Goal: Task Accomplishment & Management: Manage account settings

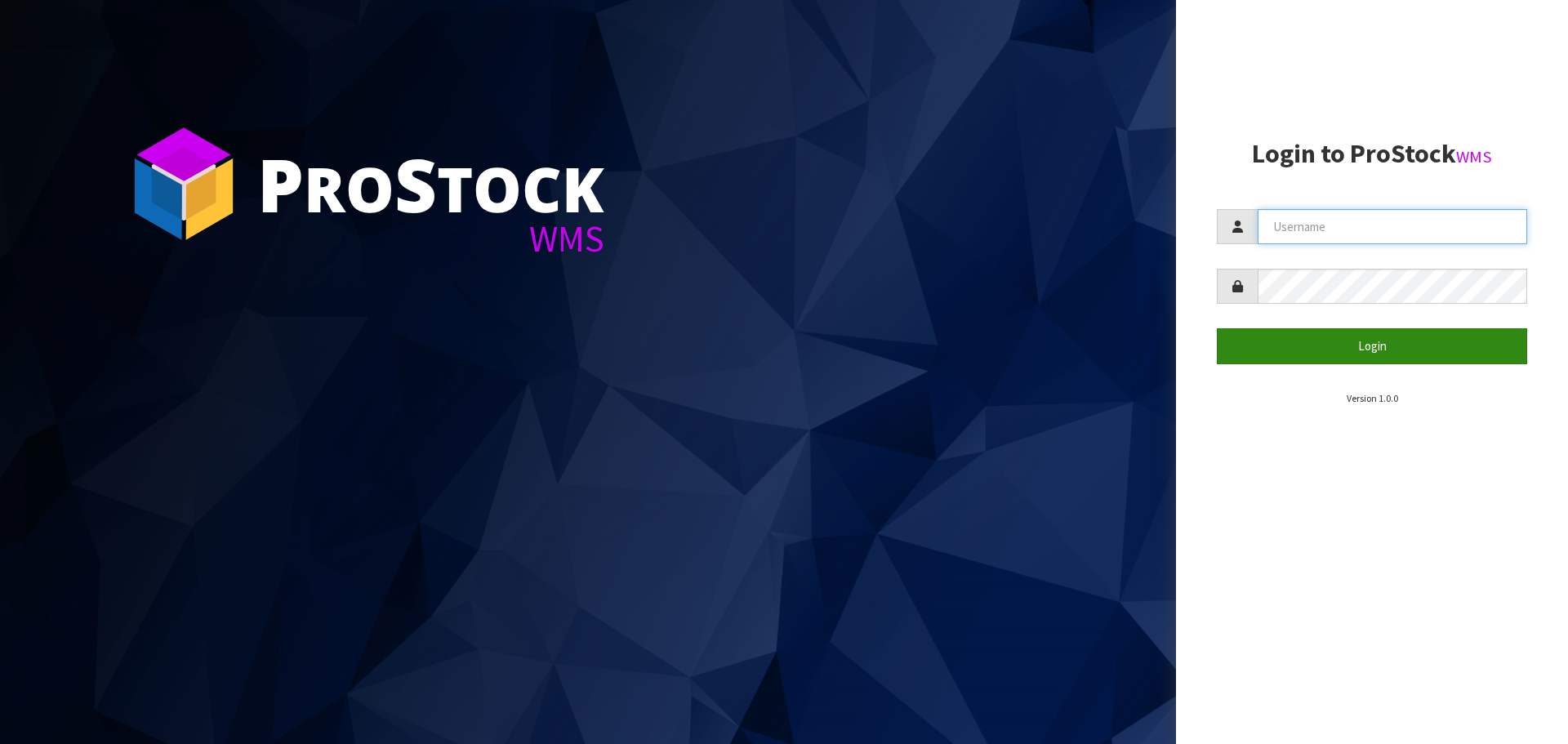
type input "[PERSON_NAME][EMAIL_ADDRESS][DOMAIN_NAME]"
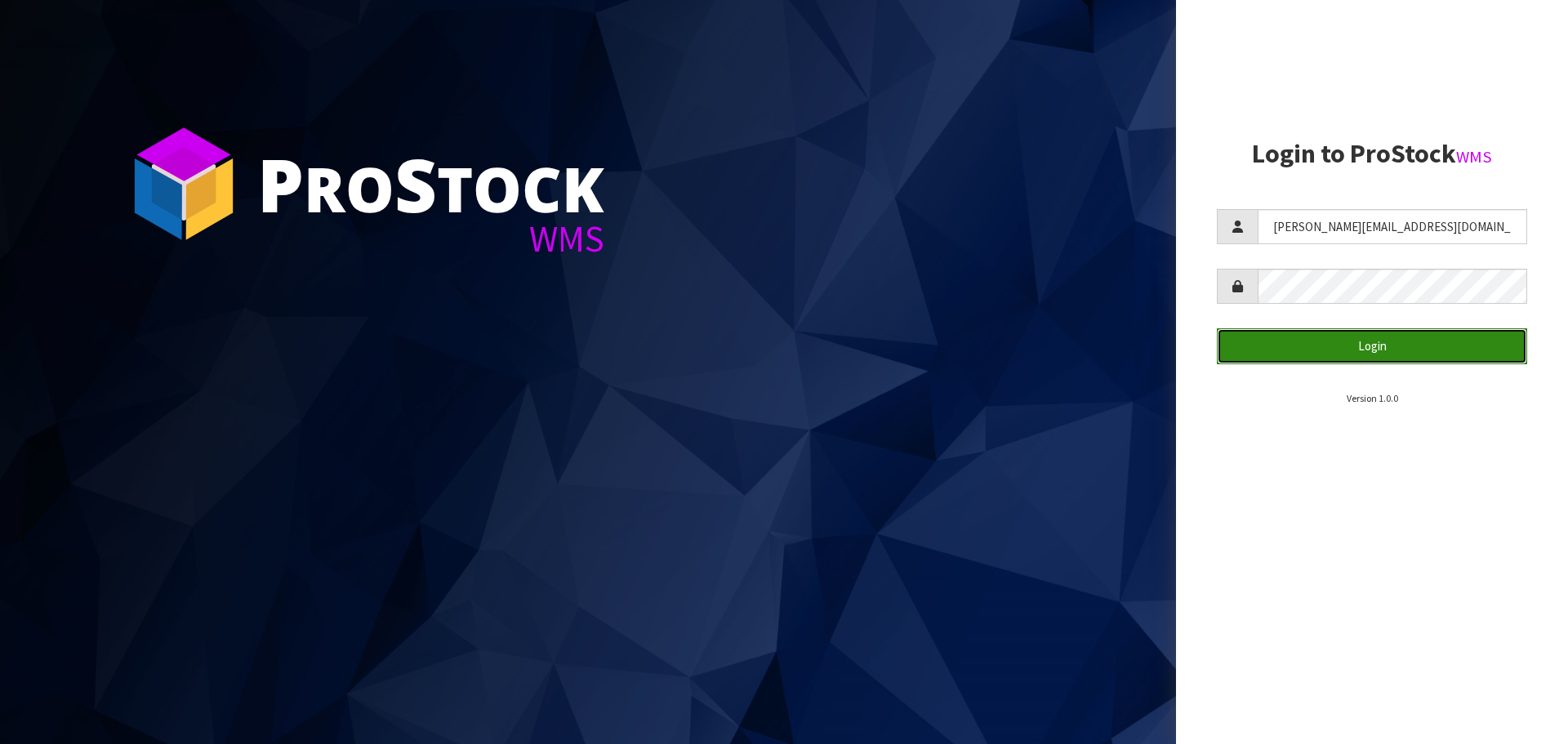
click at [1371, 349] on button "Login" at bounding box center [1372, 346] width 310 height 35
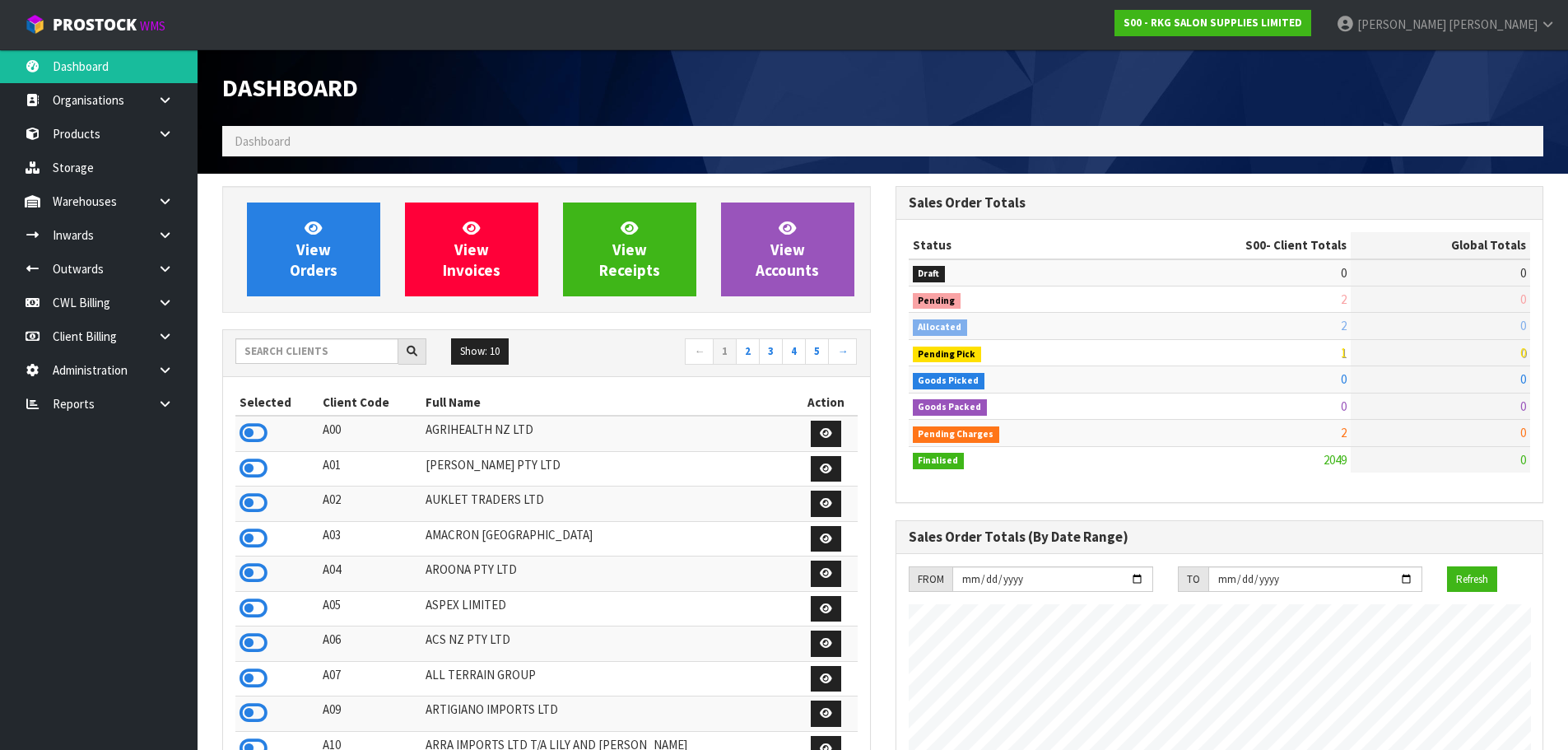
scroll to position [1247, 672]
click at [104, 296] on link "CWL Billing" at bounding box center [98, 302] width 198 height 33
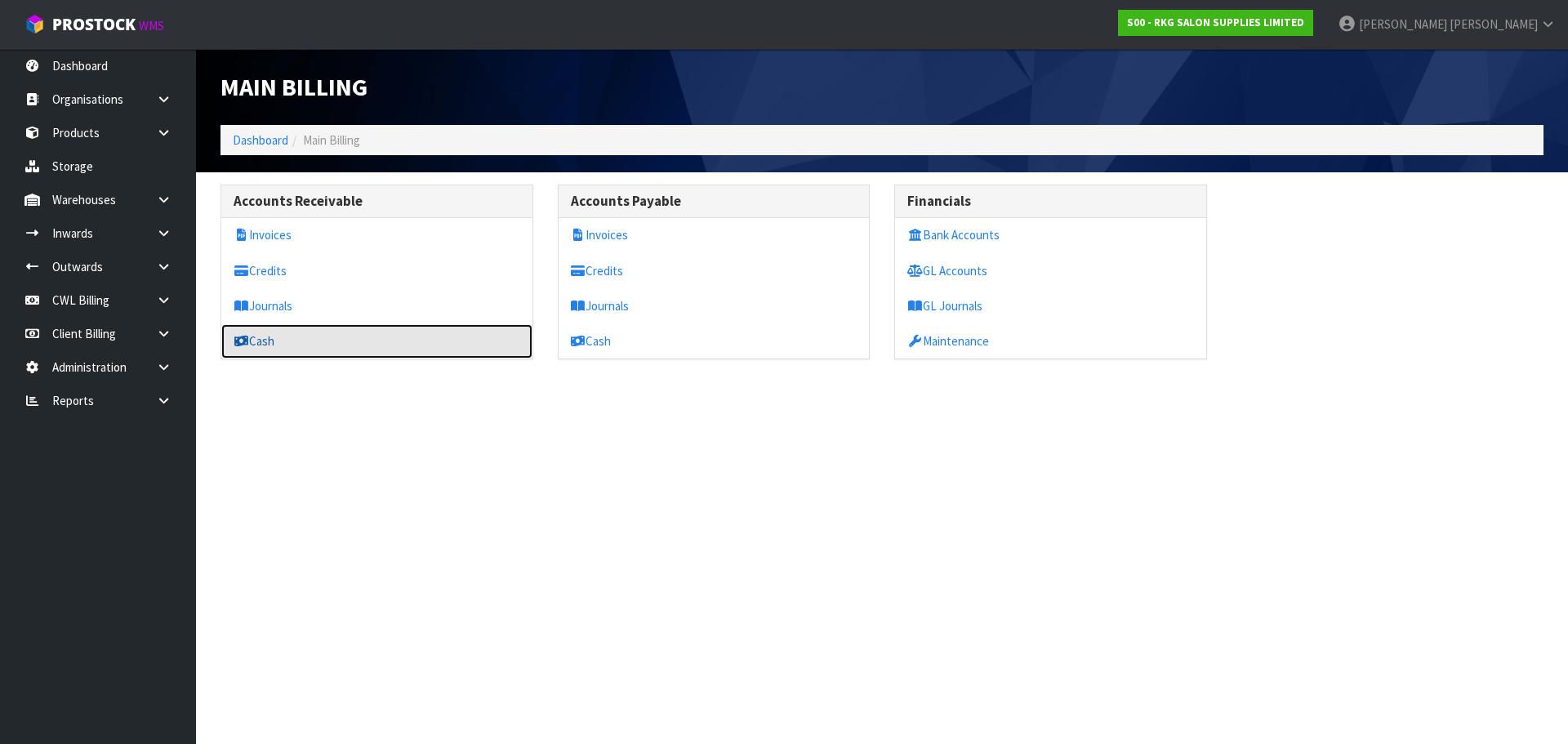
click at [271, 335] on link "Cash" at bounding box center [377, 340] width 311 height 33
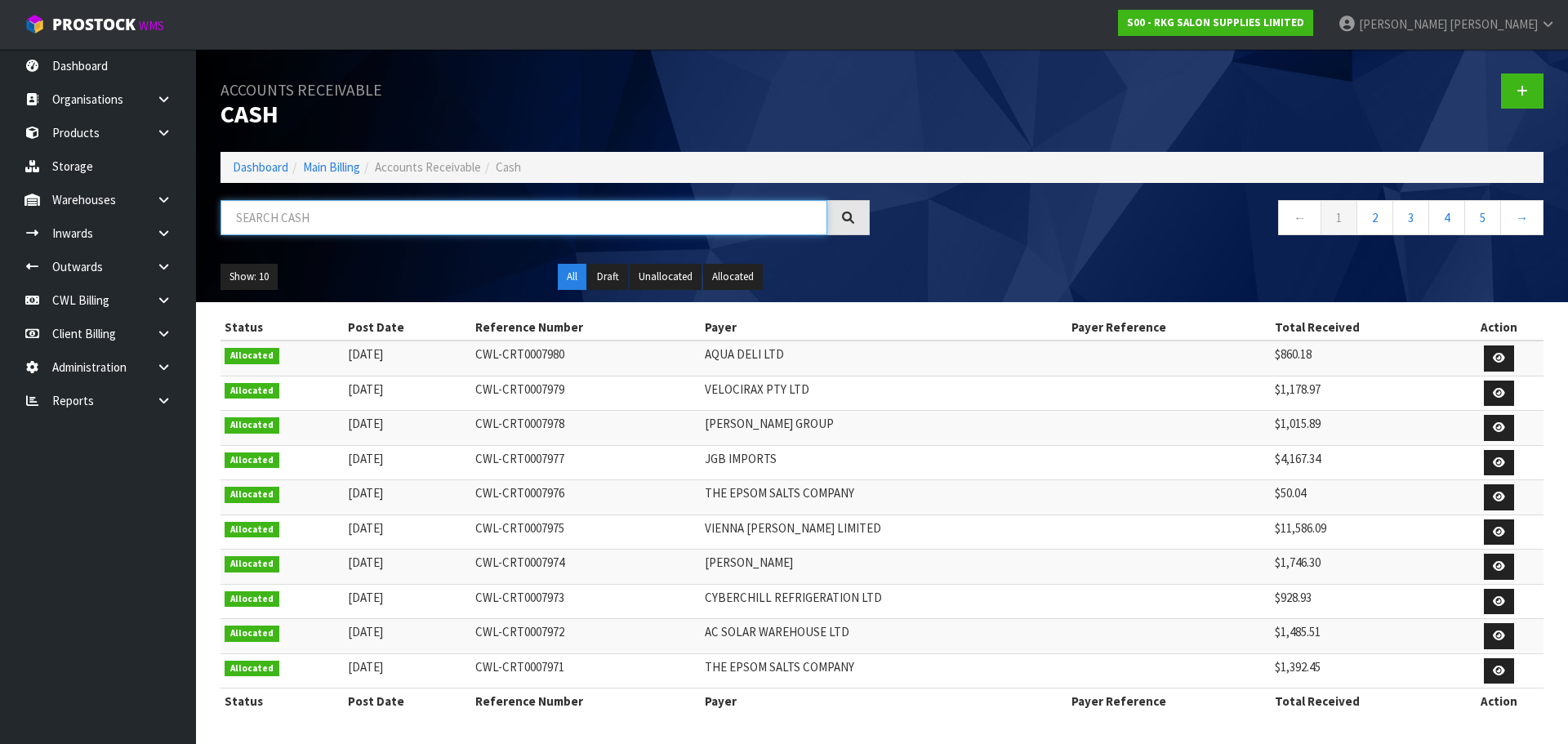
click at [336, 219] on input "text" at bounding box center [525, 217] width 607 height 35
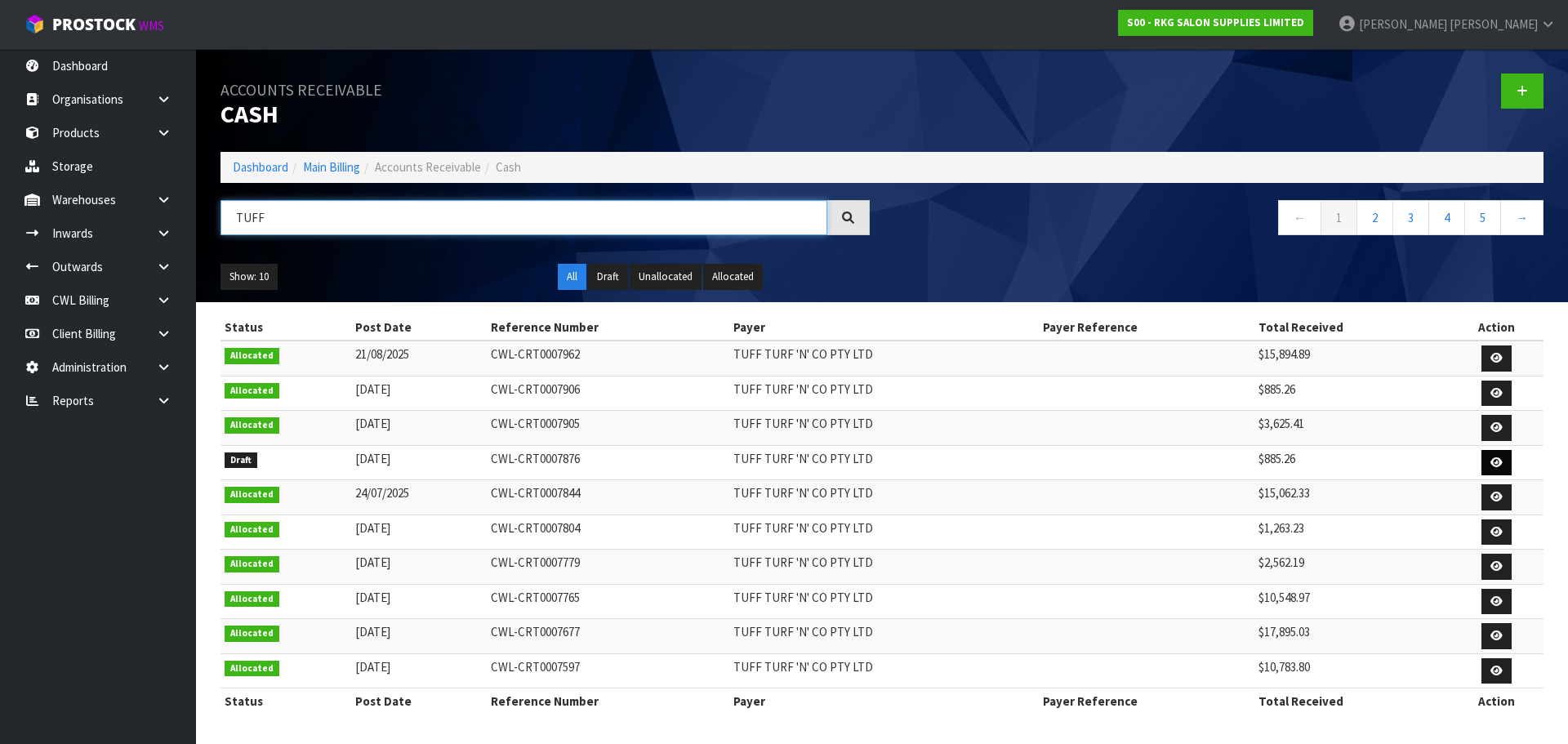
type input "TUFF"
click at [1500, 460] on icon at bounding box center [1496, 463] width 12 height 11
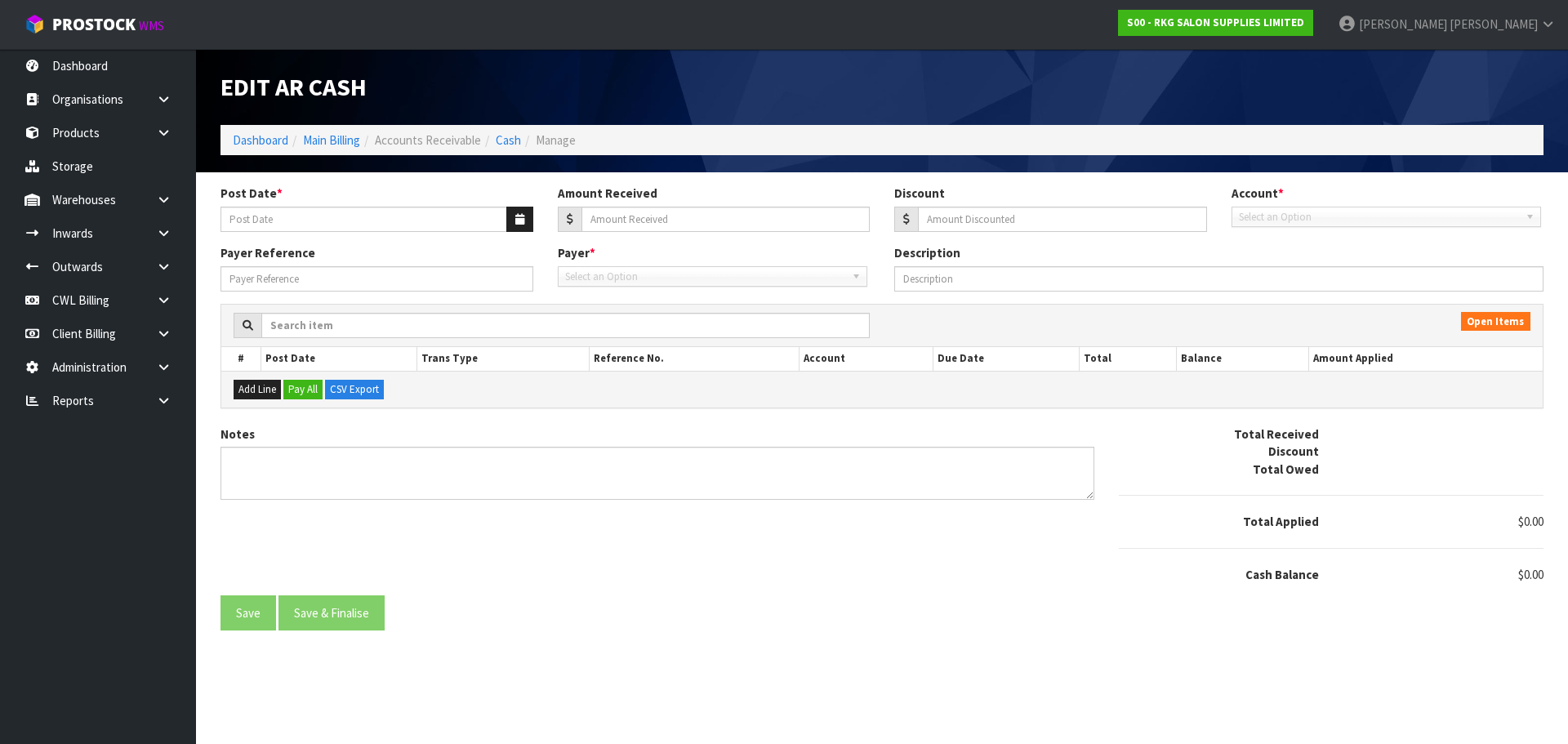
type input "[DATE]"
type input "885.26"
type input "0"
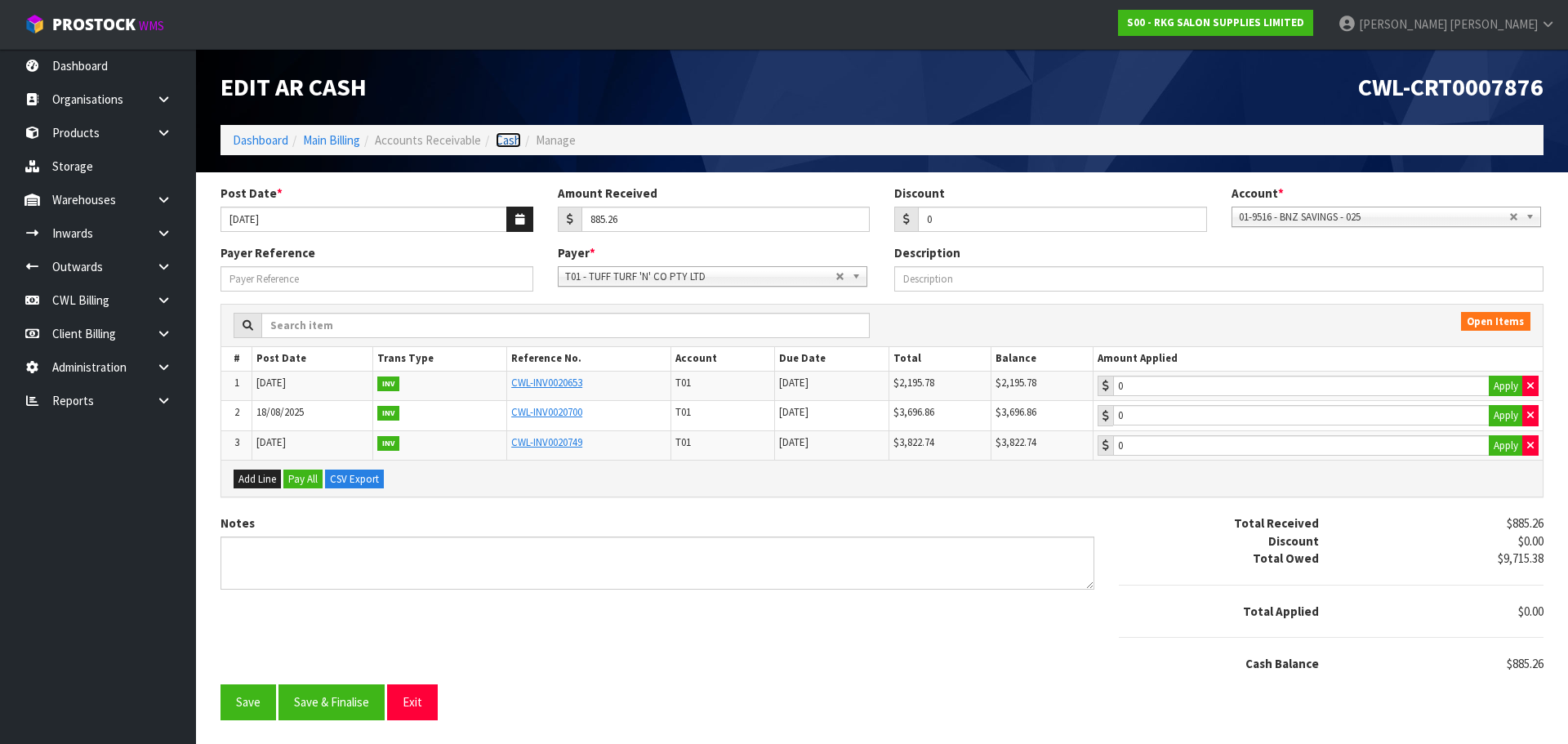
click at [502, 139] on link "Cash" at bounding box center [509, 140] width 26 height 16
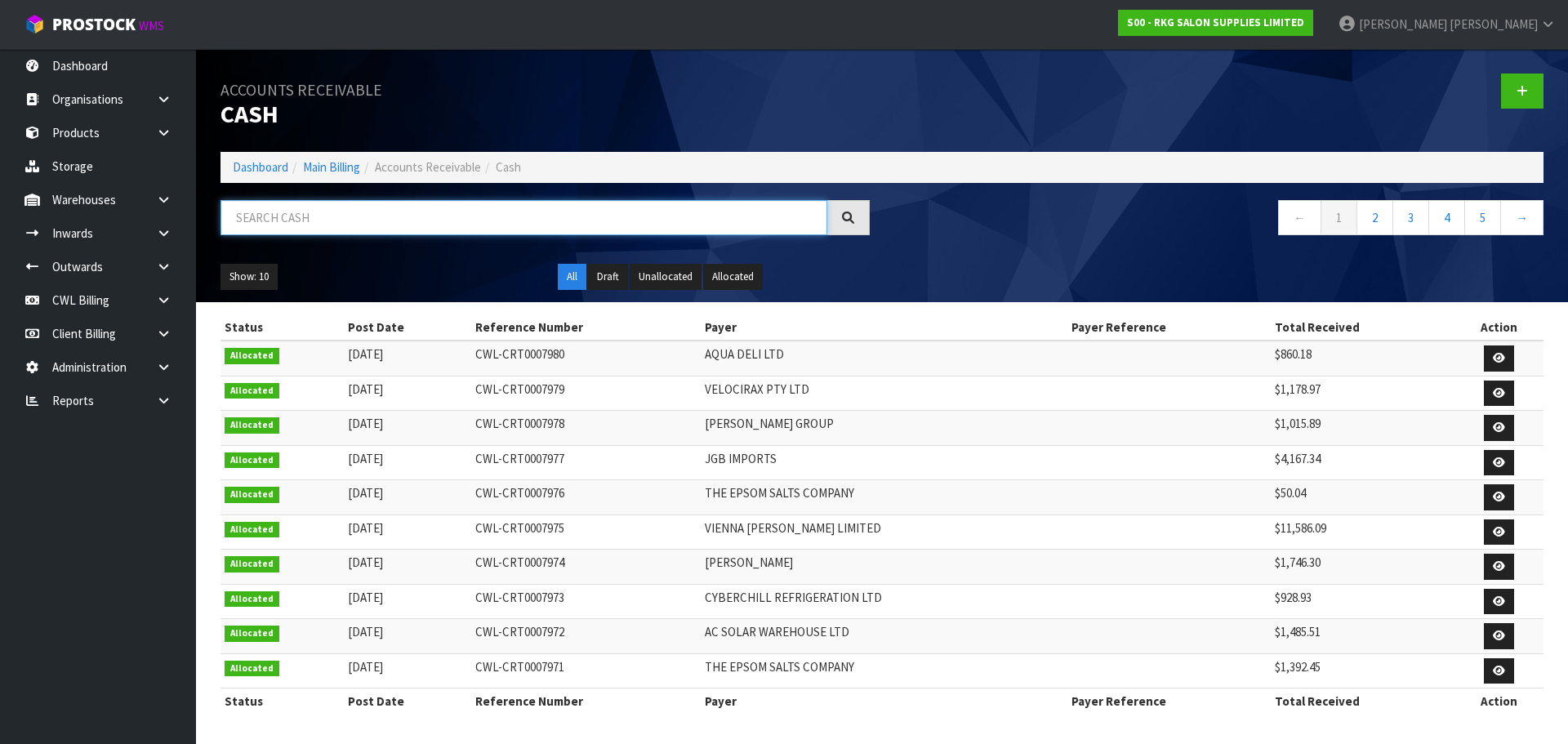
click at [419, 223] on input "text" at bounding box center [525, 217] width 607 height 35
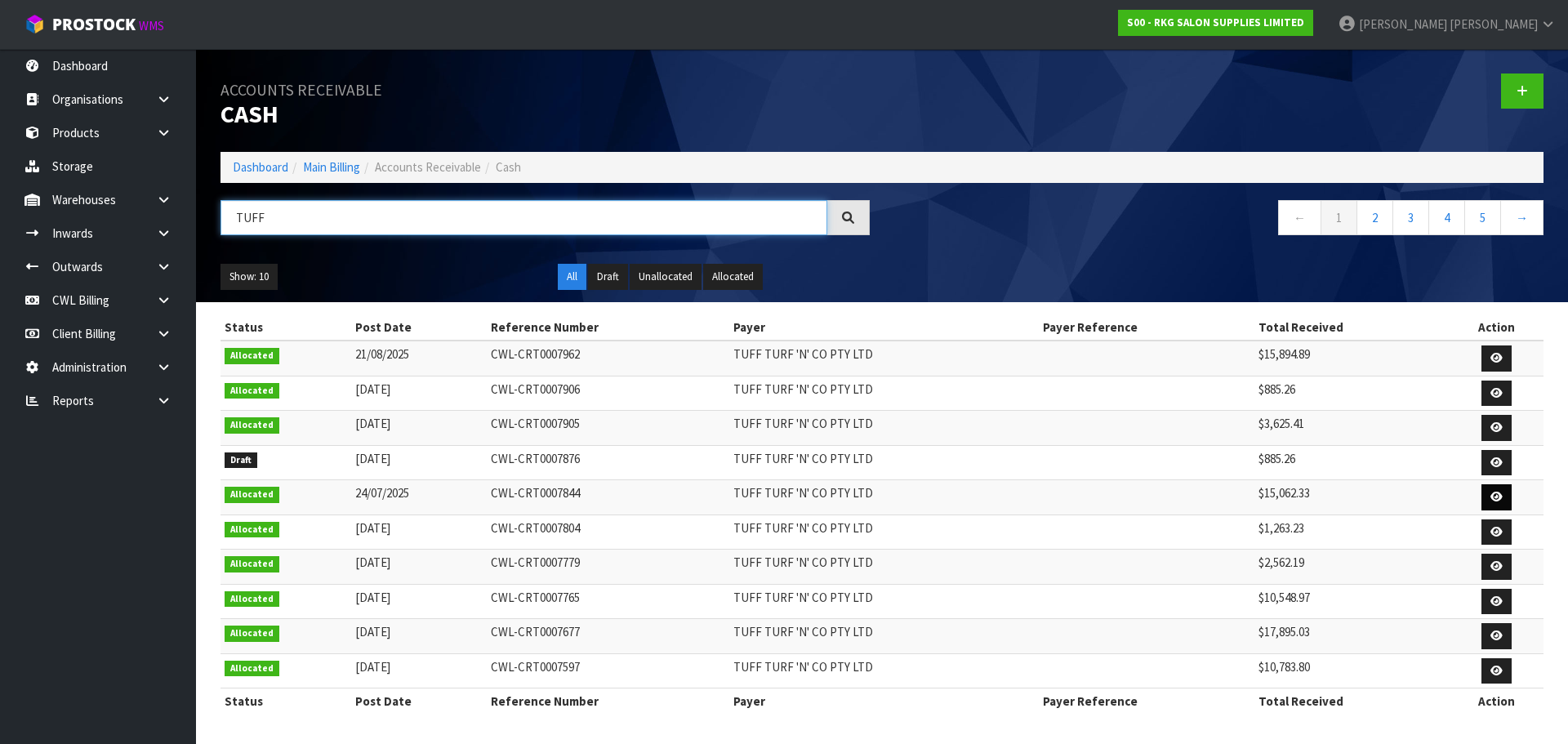
type input "TUFF"
click at [1494, 496] on icon at bounding box center [1496, 497] width 12 height 11
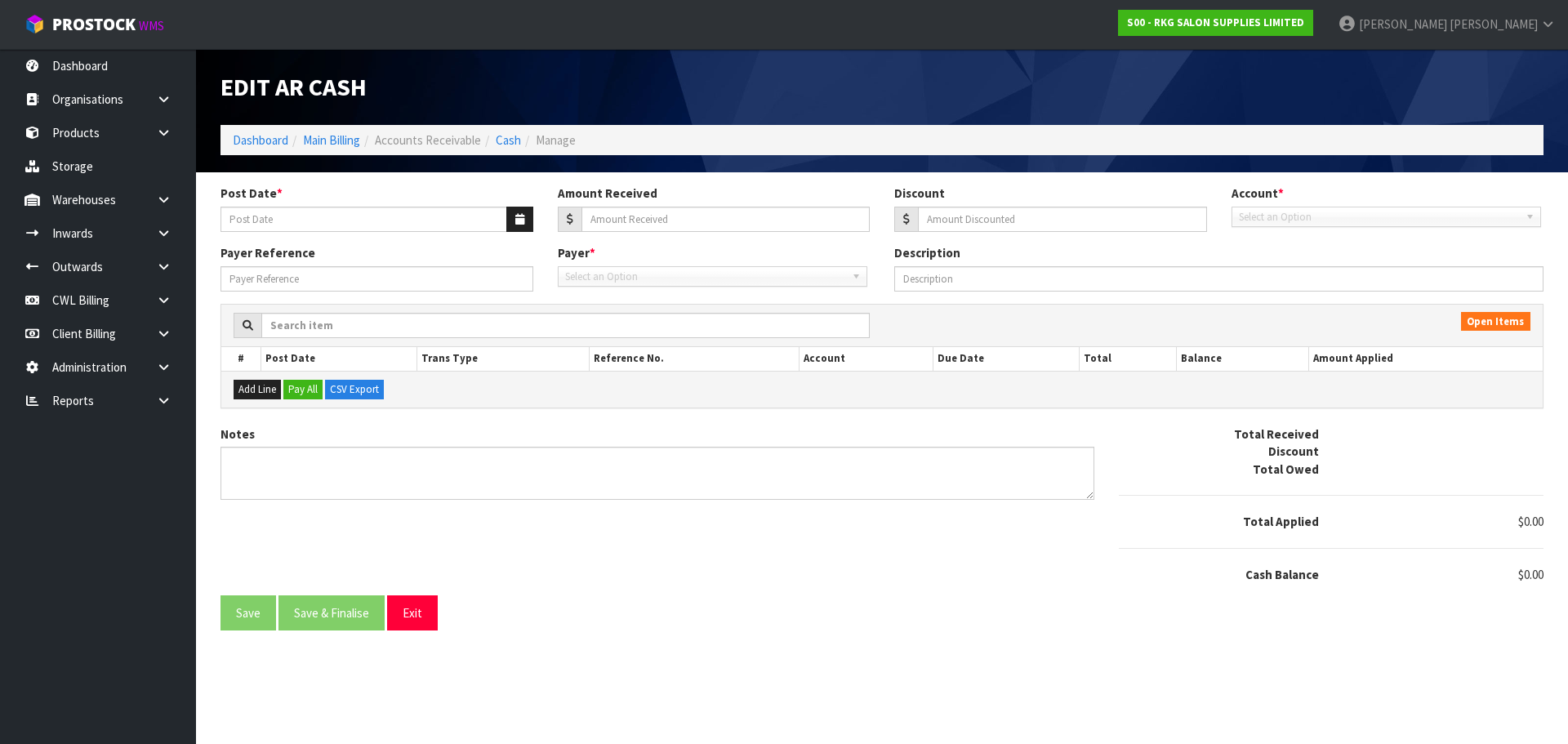
type input "24/07/2025"
type input "15062.33"
type input "0"
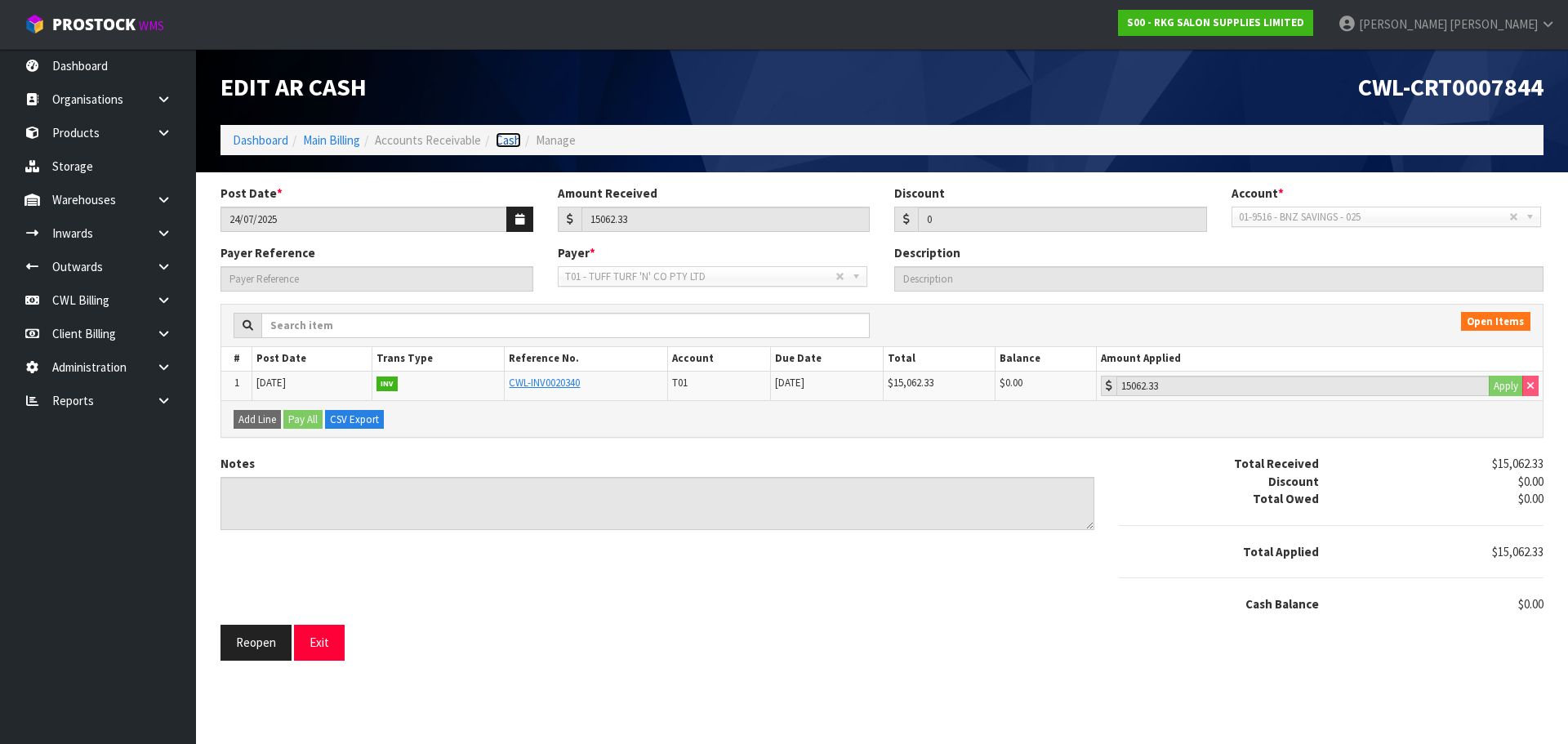
click at [515, 143] on link "Cash" at bounding box center [509, 140] width 26 height 16
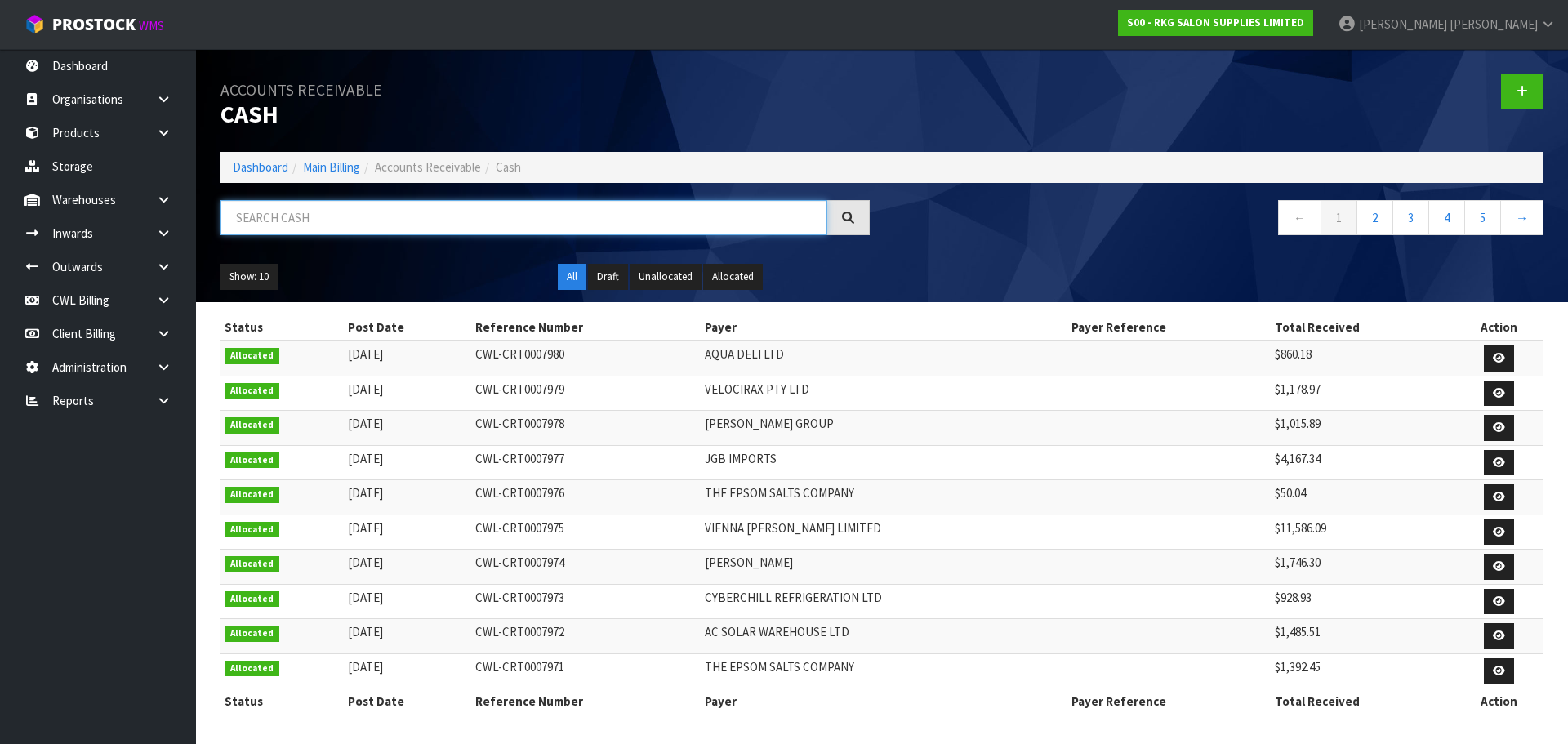
click at [418, 207] on input "text" at bounding box center [525, 217] width 607 height 35
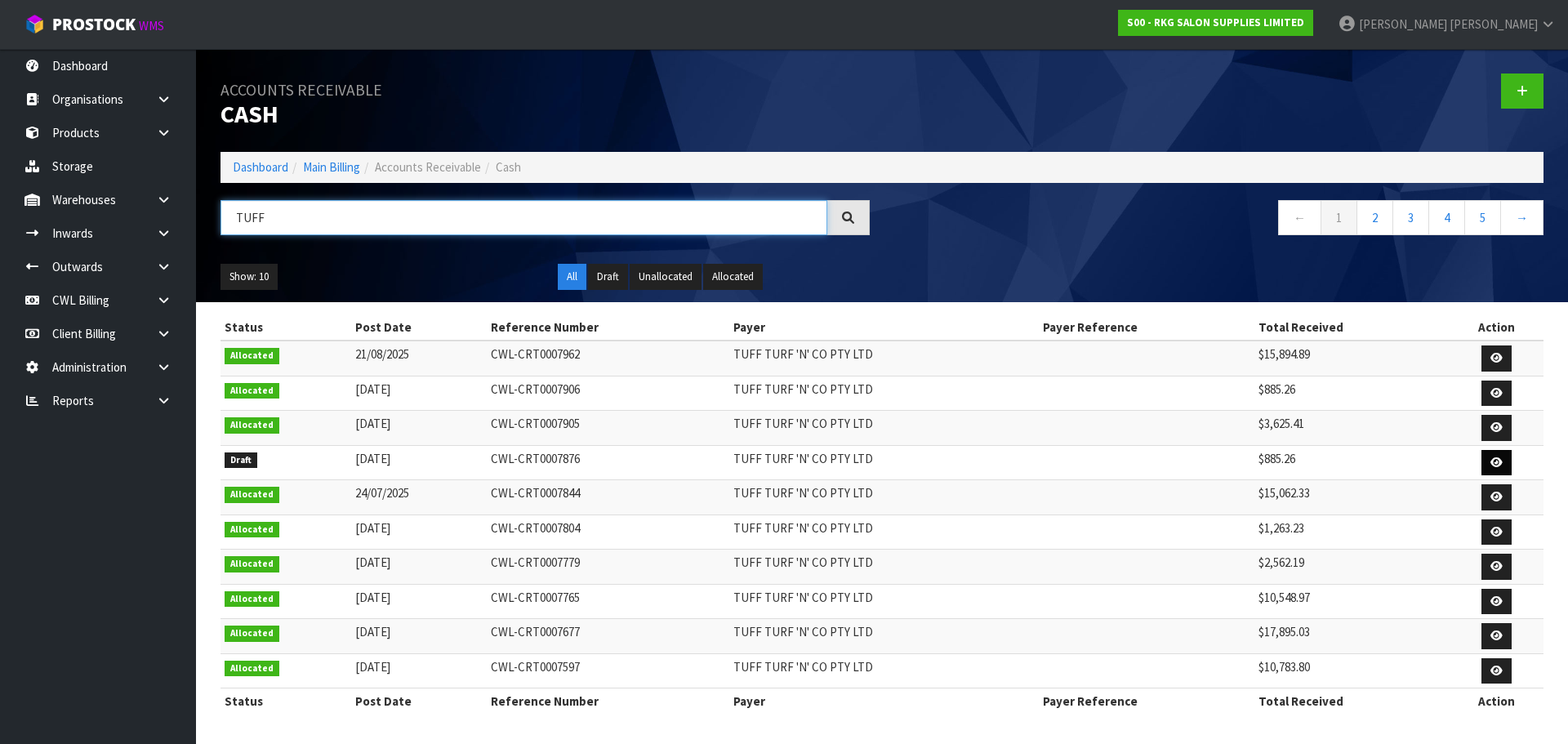
type input "TUFF"
click at [1500, 460] on icon at bounding box center [1496, 463] width 12 height 11
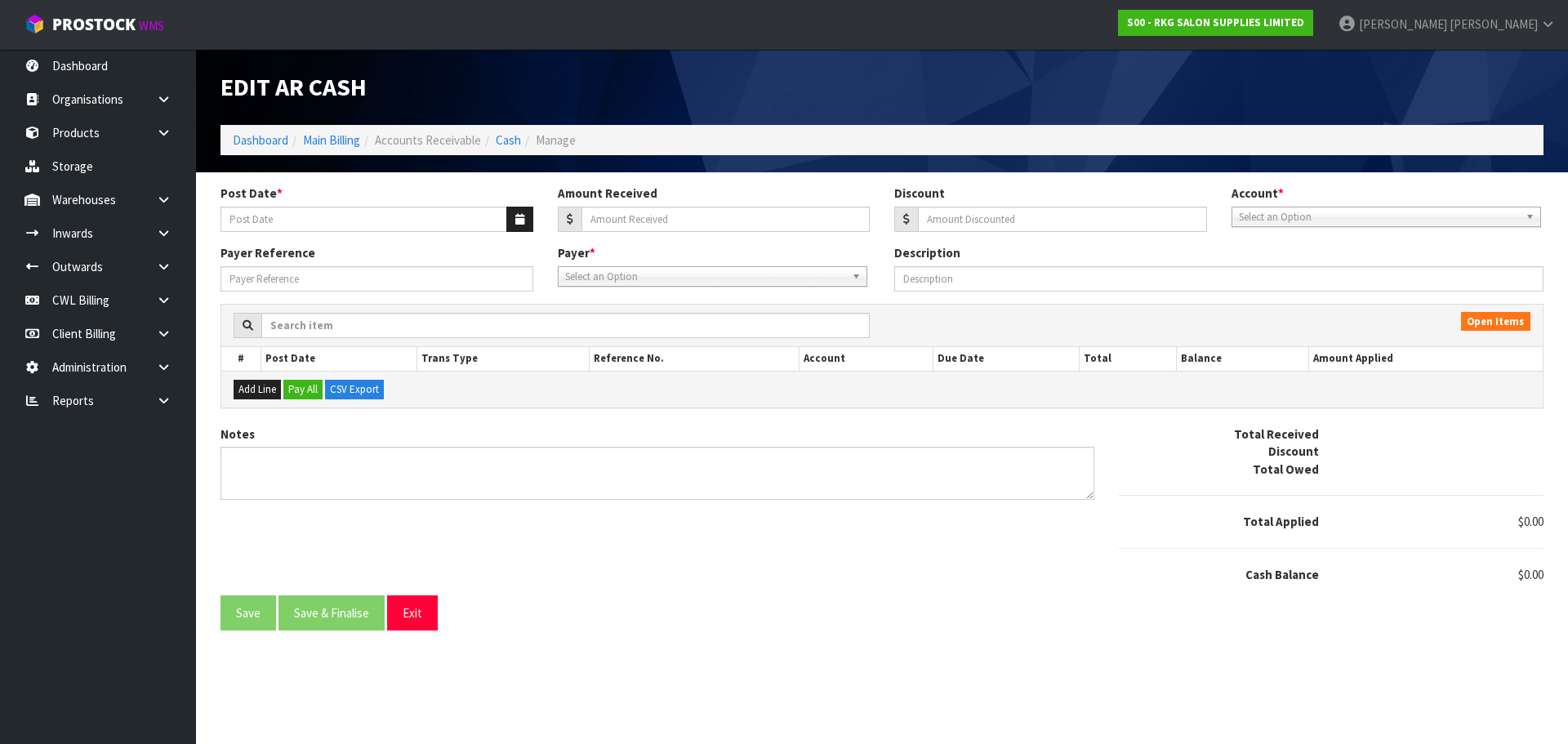
type input "[DATE]"
type input "885.26"
type input "0"
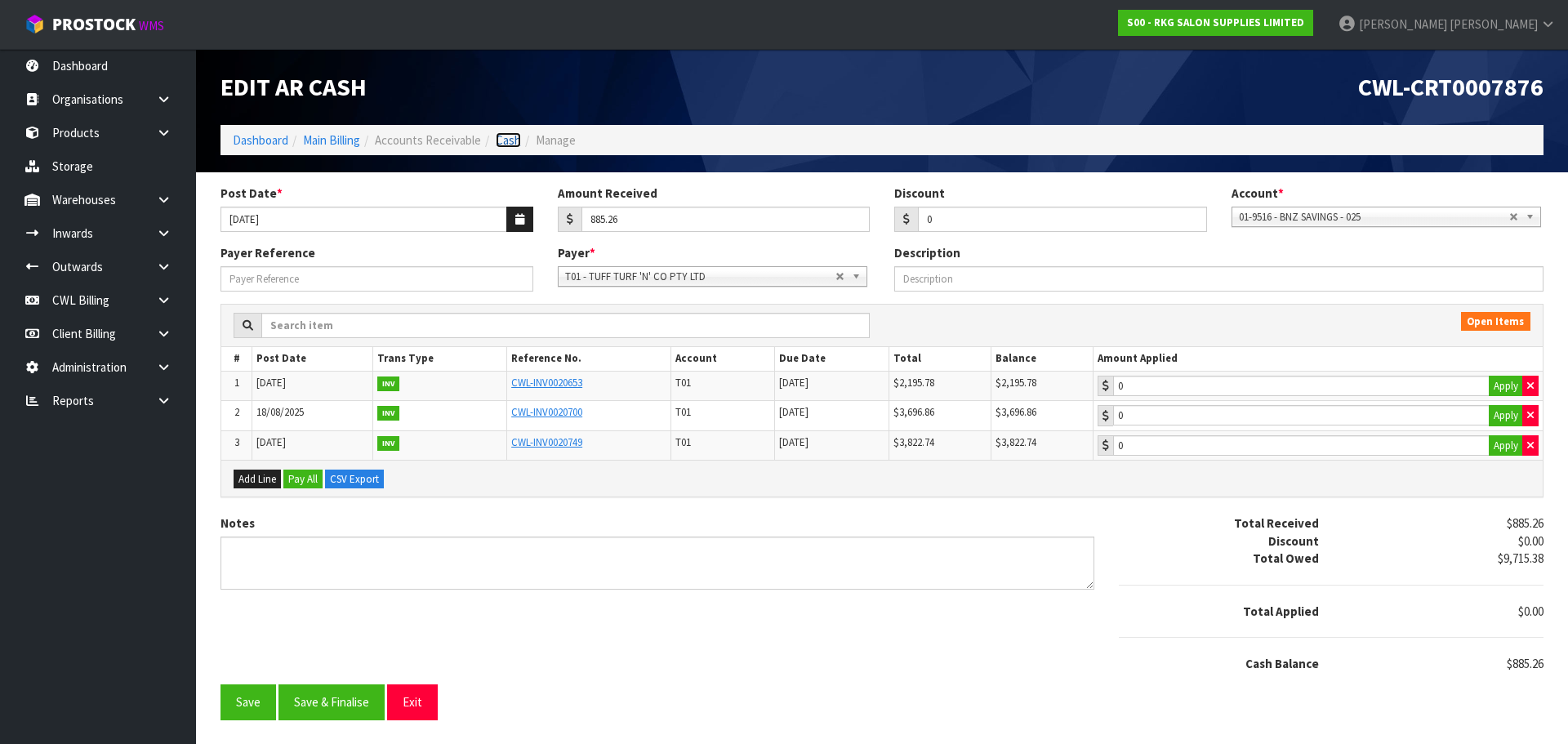
click at [516, 135] on link "Cash" at bounding box center [509, 140] width 26 height 16
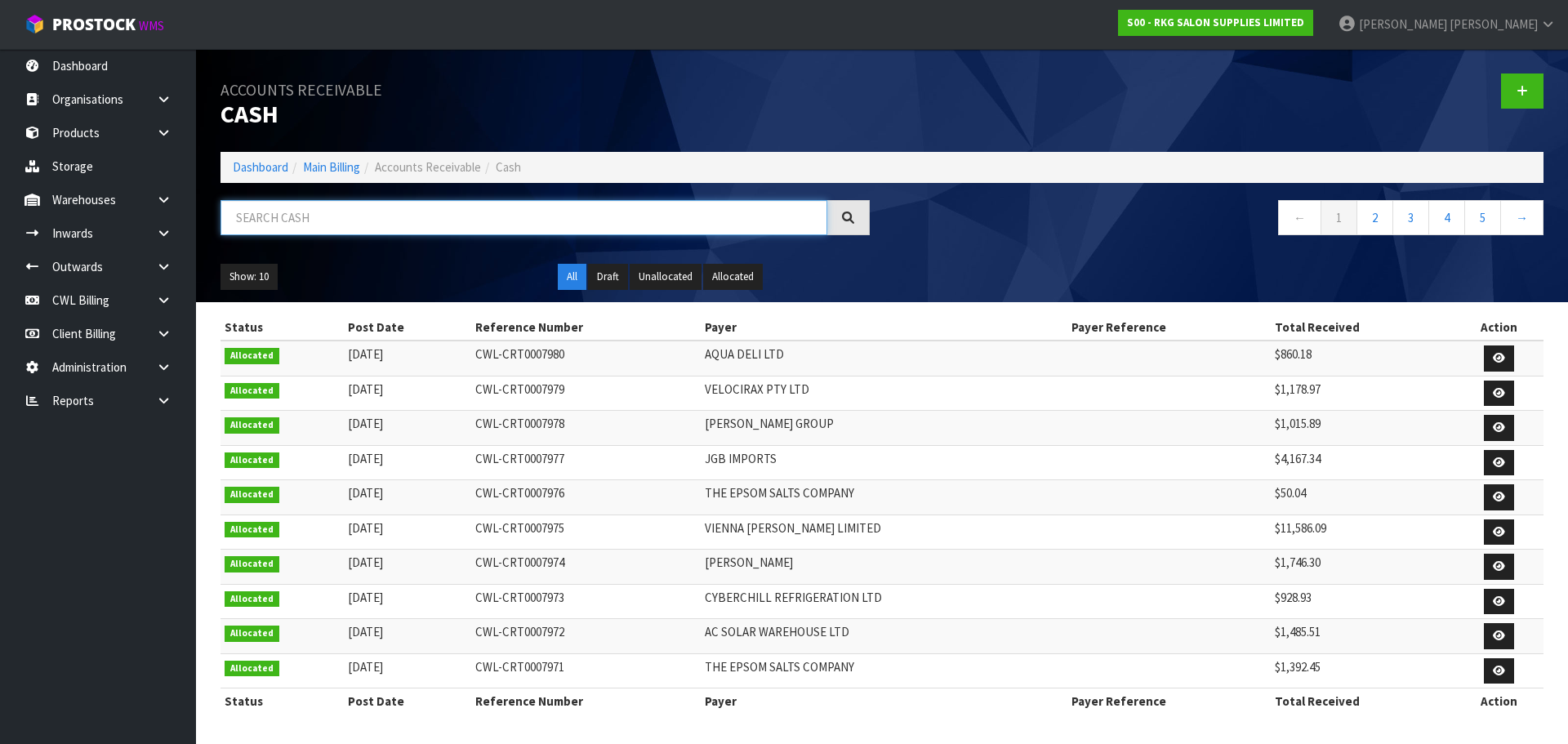
click at [380, 221] on input "text" at bounding box center [525, 217] width 607 height 35
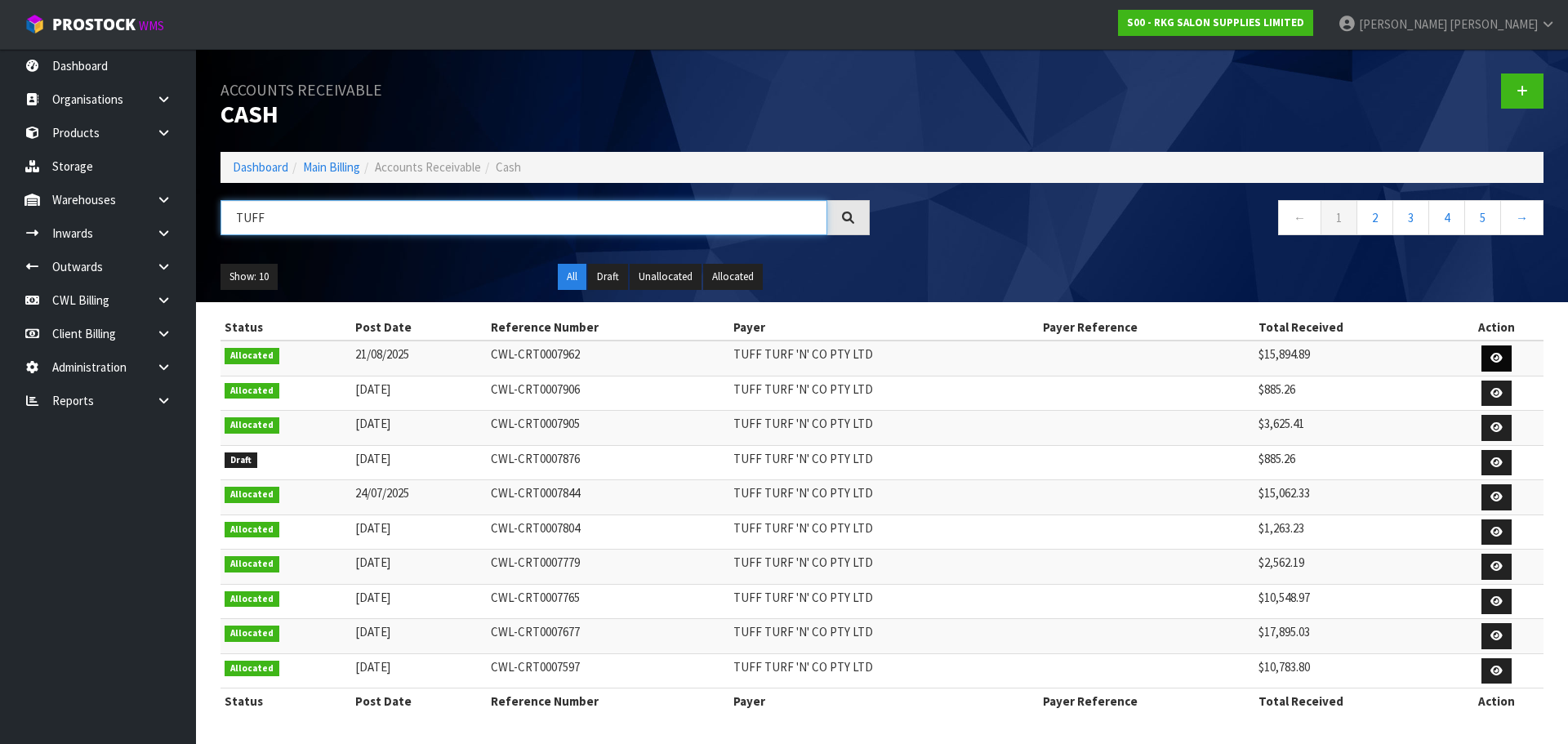
type input "TUFF"
click at [1502, 355] on icon at bounding box center [1496, 358] width 12 height 11
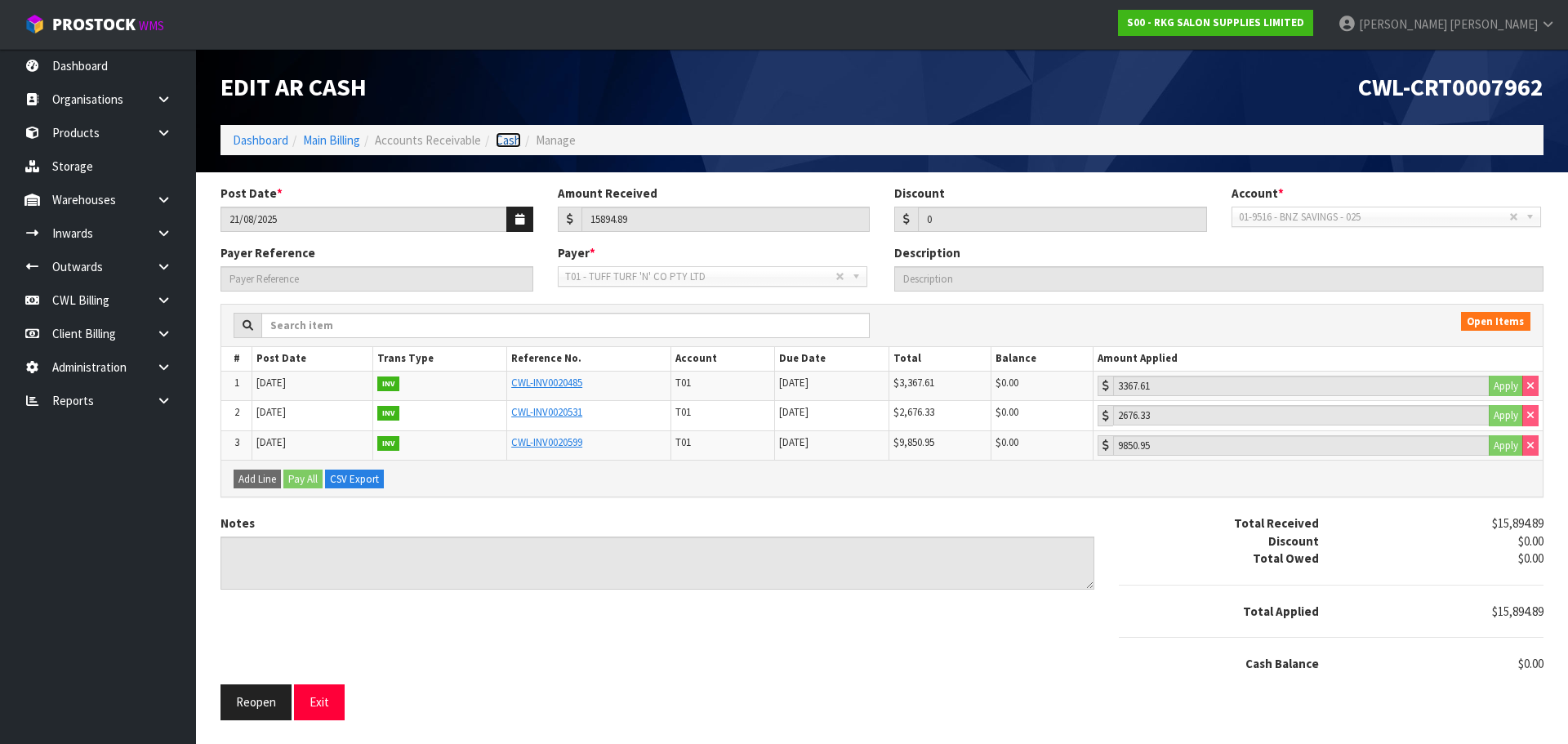
click at [519, 142] on link "Cash" at bounding box center [509, 140] width 26 height 16
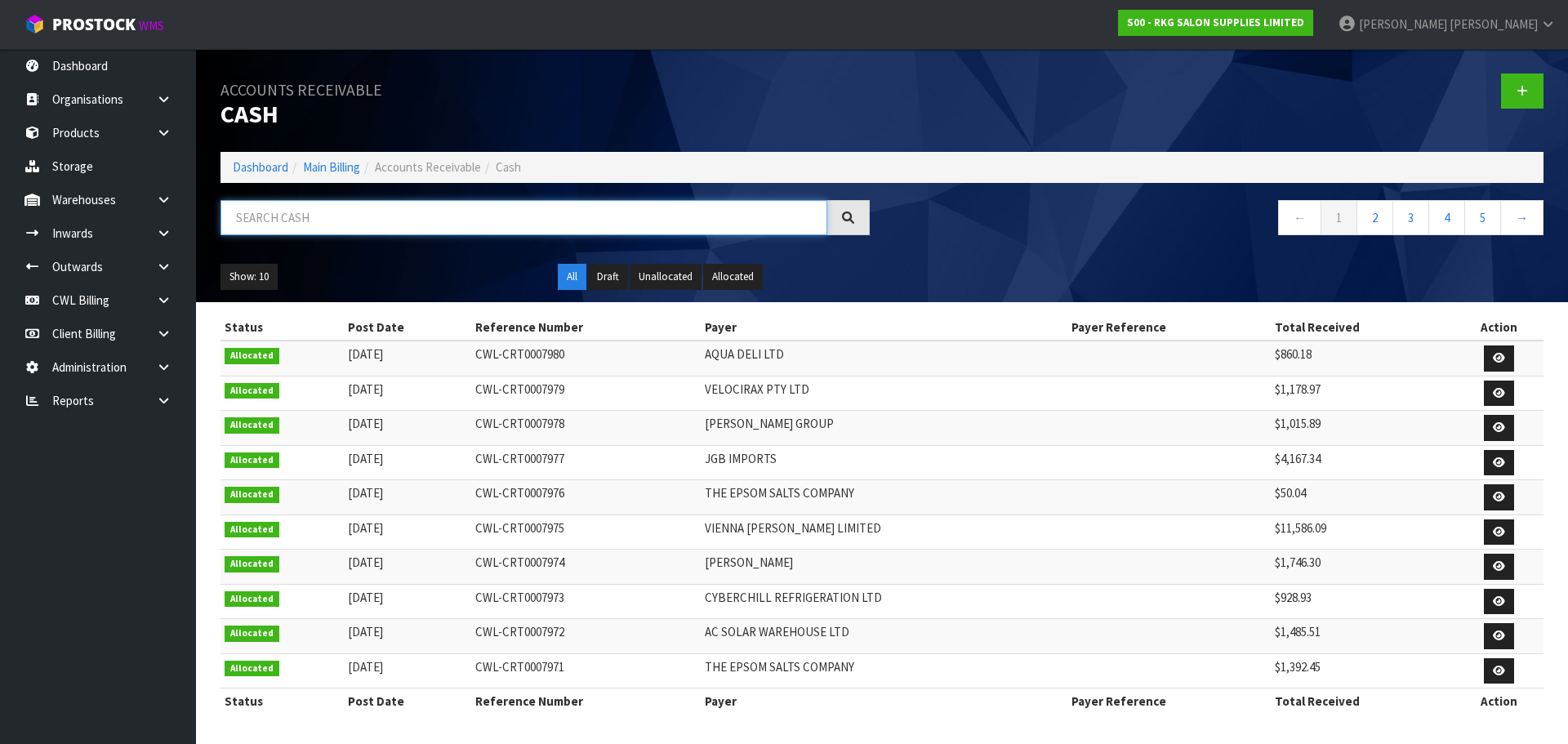
click at [368, 201] on input "text" at bounding box center [525, 217] width 607 height 35
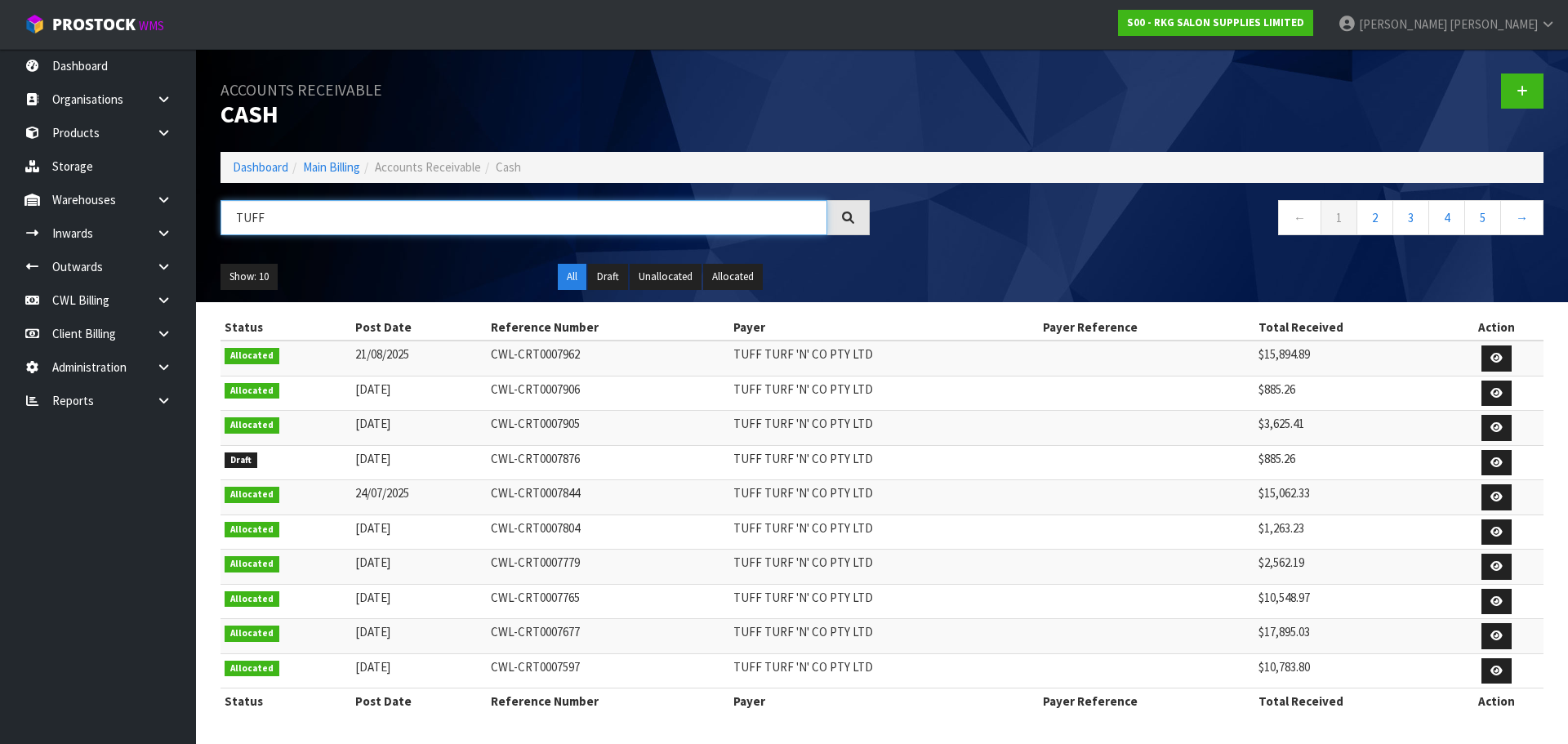
type input "TUFF"
click at [1494, 462] on icon at bounding box center [1496, 463] width 12 height 11
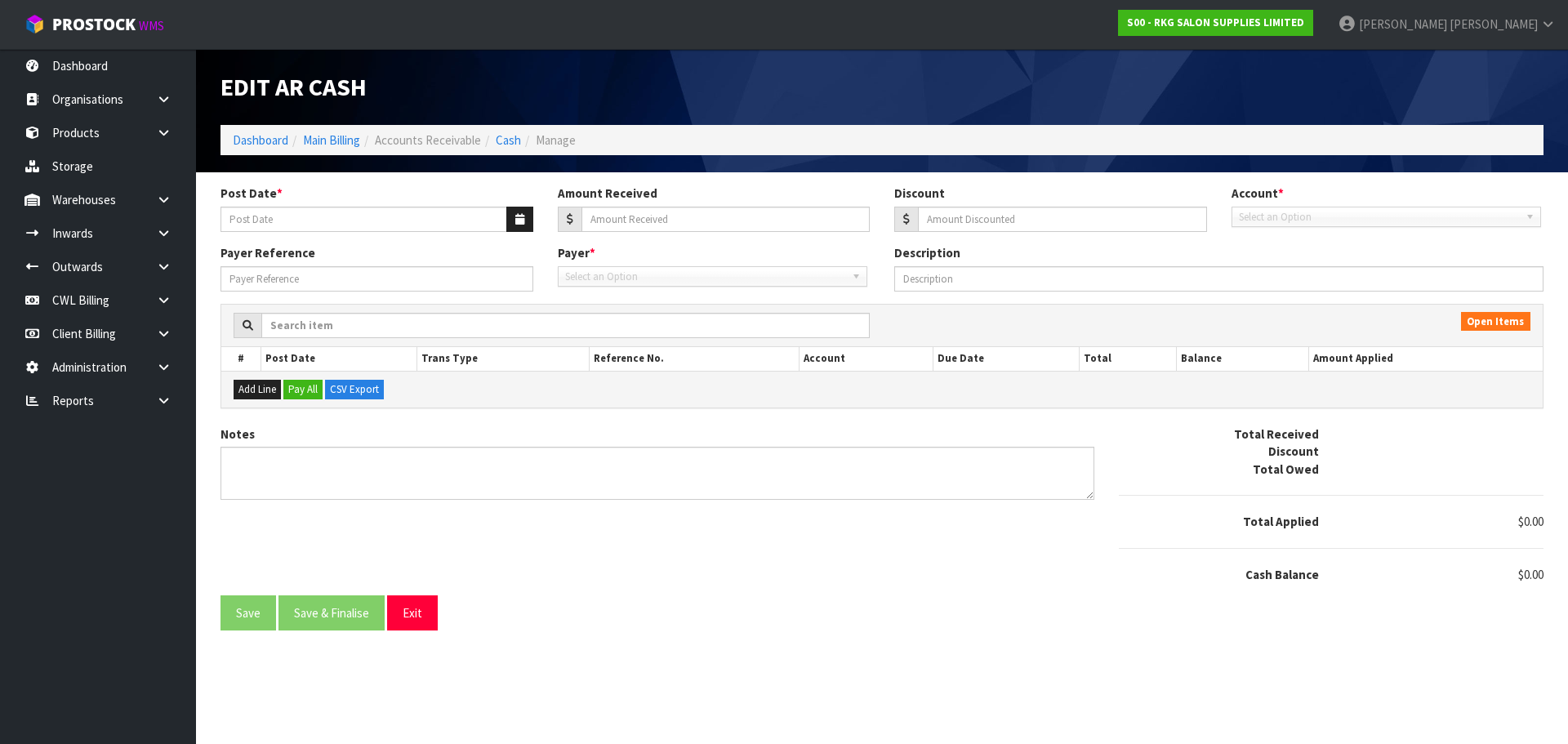
type input "[DATE]"
type input "885.26"
type input "0"
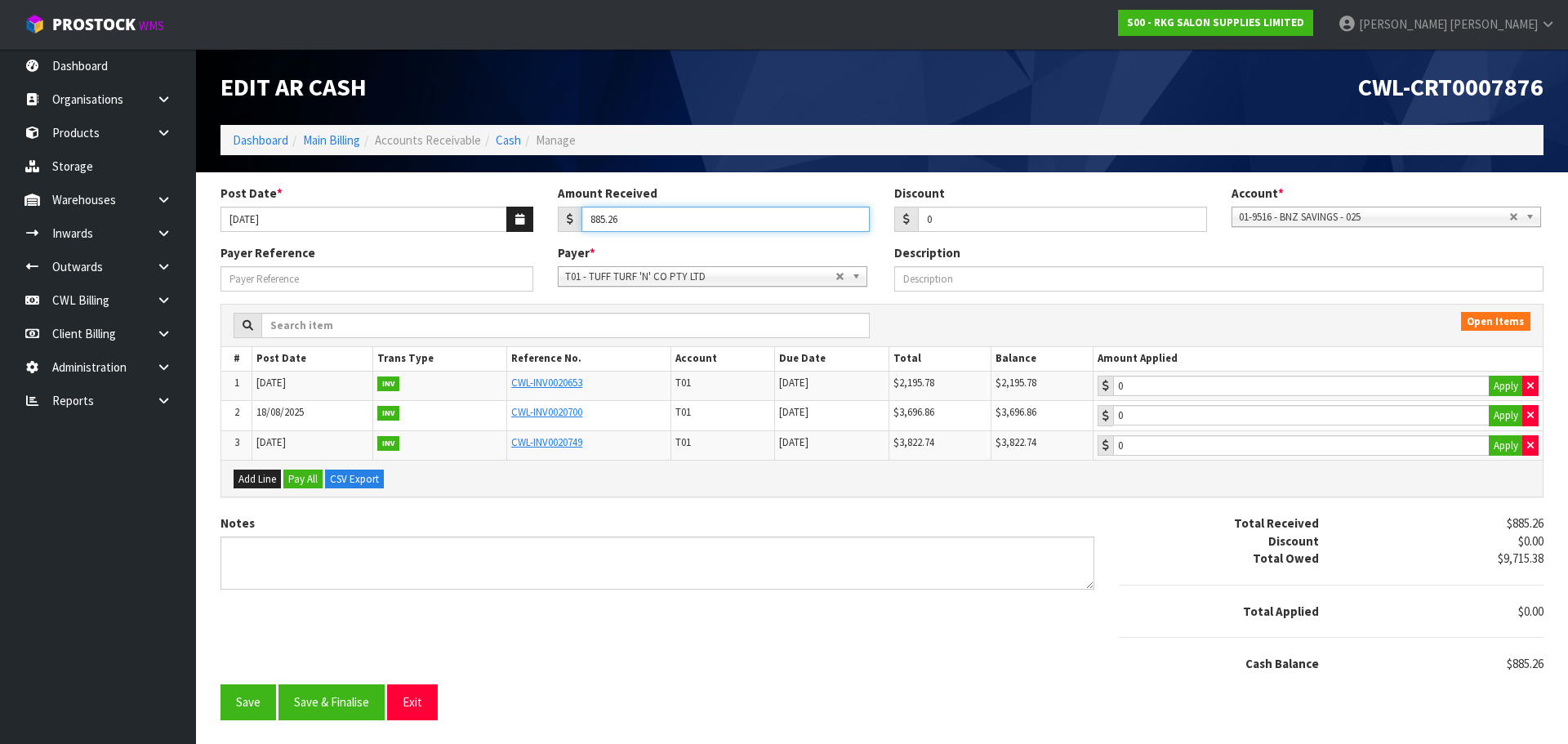
click at [693, 215] on input "885.26" at bounding box center [726, 220] width 289 height 26
type input "8"
click at [236, 700] on button "Save" at bounding box center [248, 702] width 55 height 35
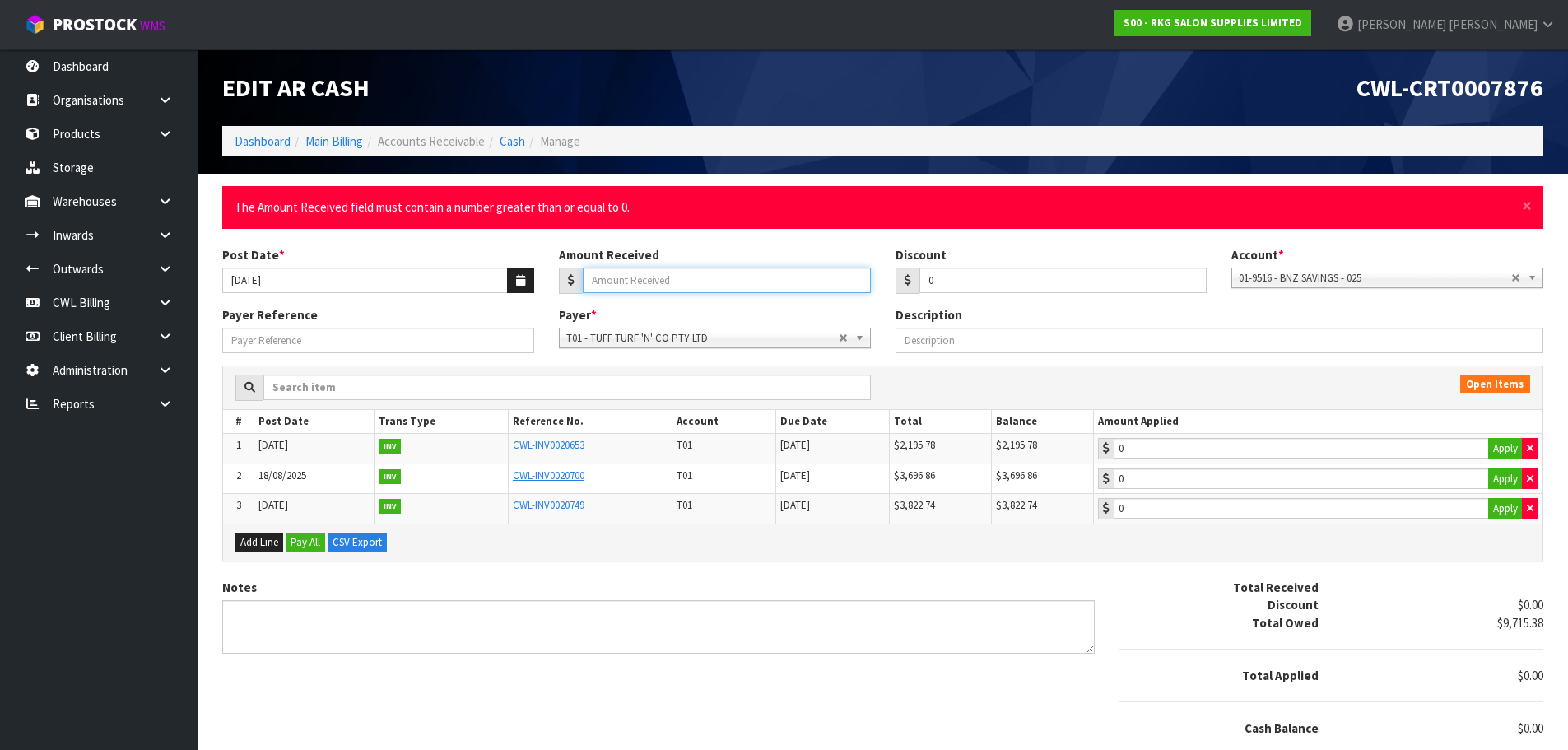
click at [640, 278] on input "Amount Received" at bounding box center [726, 281] width 288 height 26
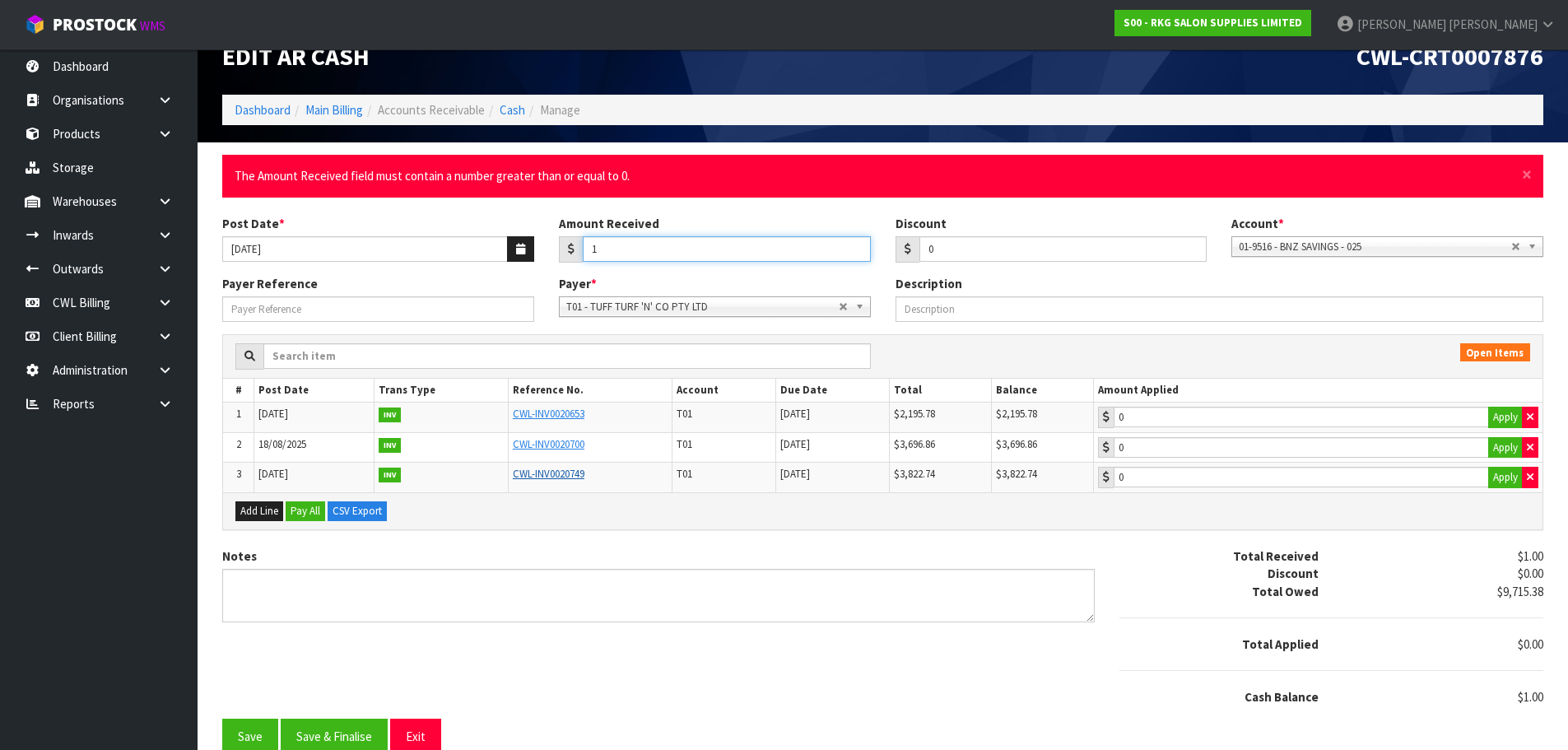
scroll to position [47, 0]
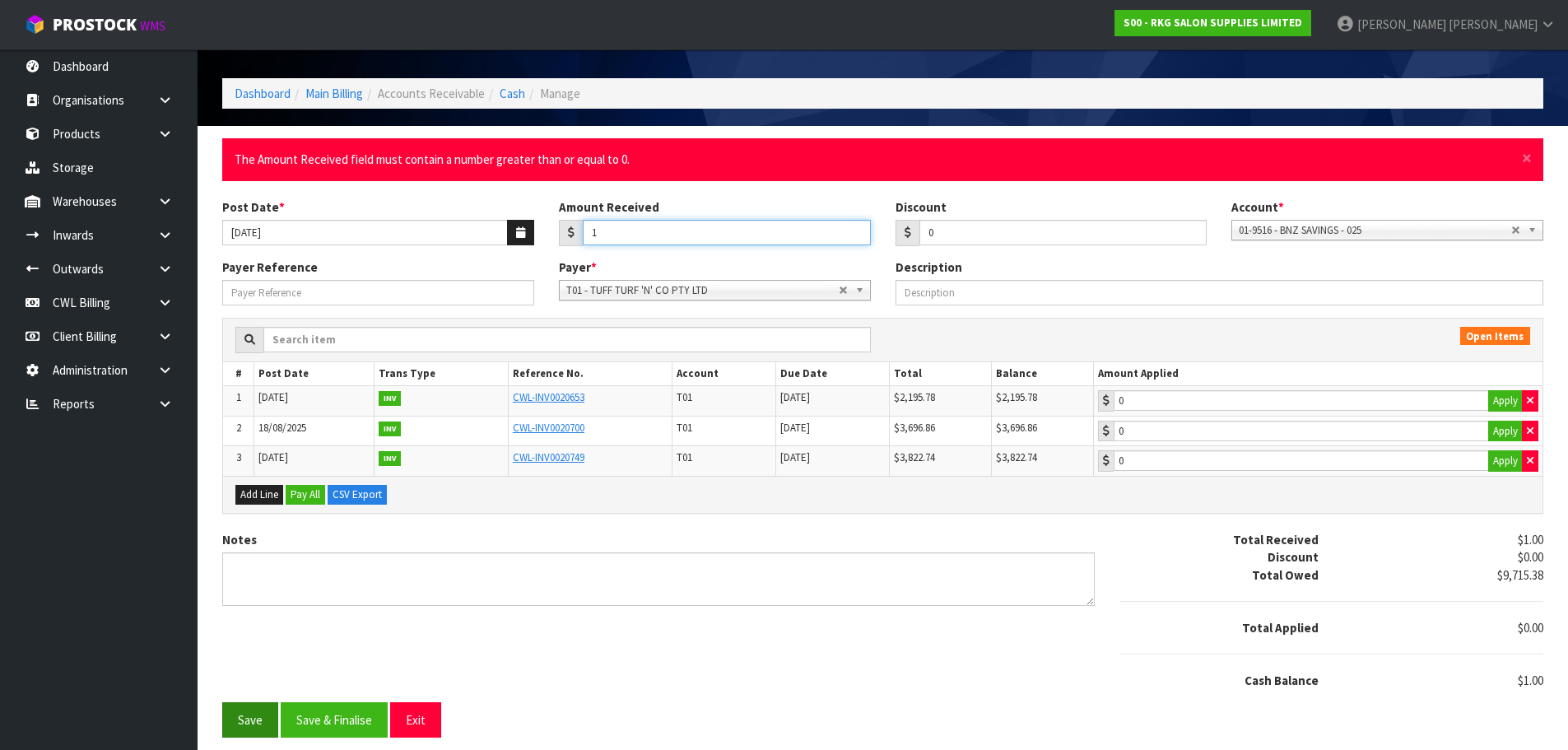
type input "1"
click at [246, 719] on button "Save" at bounding box center [250, 719] width 56 height 35
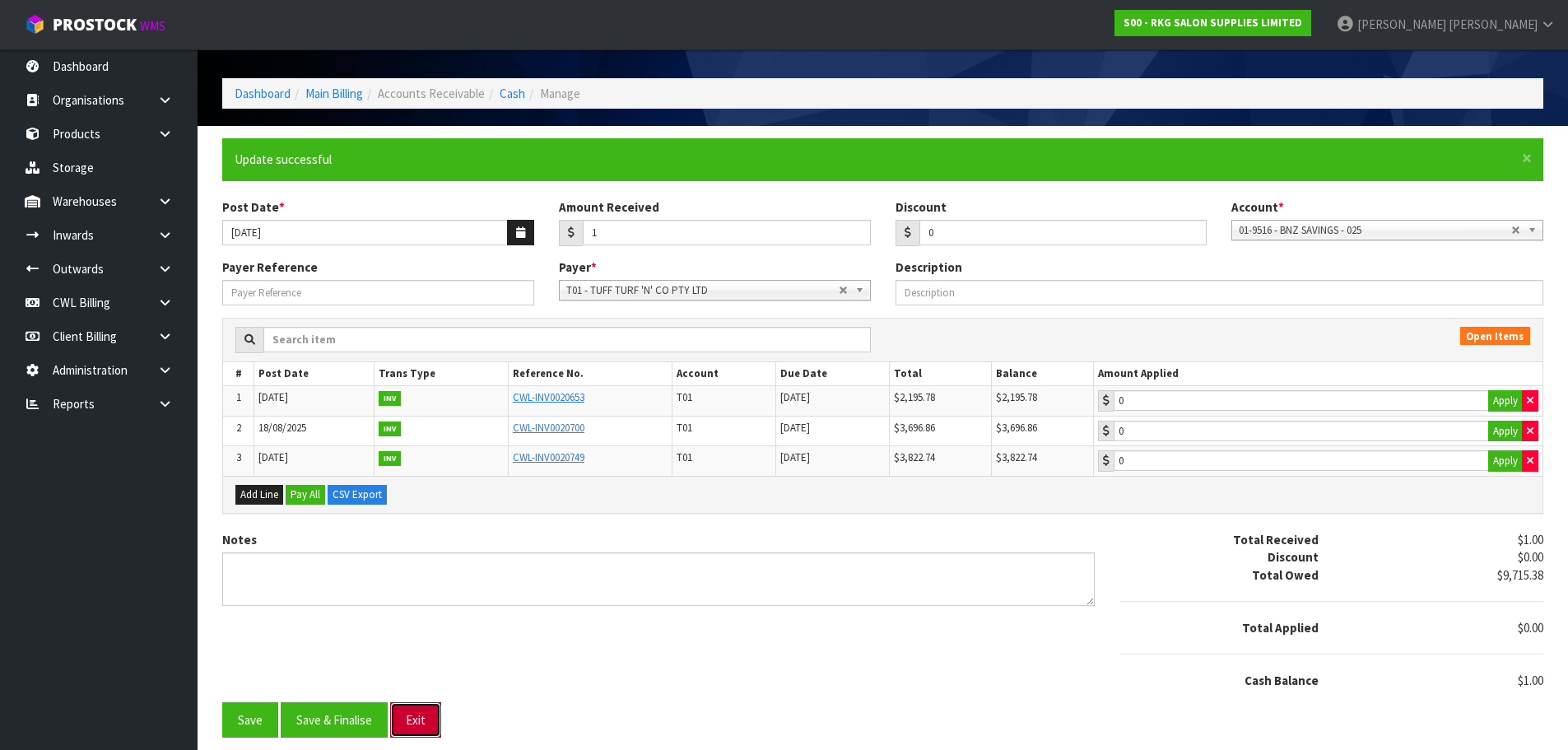
click at [408, 724] on button "Exit" at bounding box center [415, 719] width 51 height 35
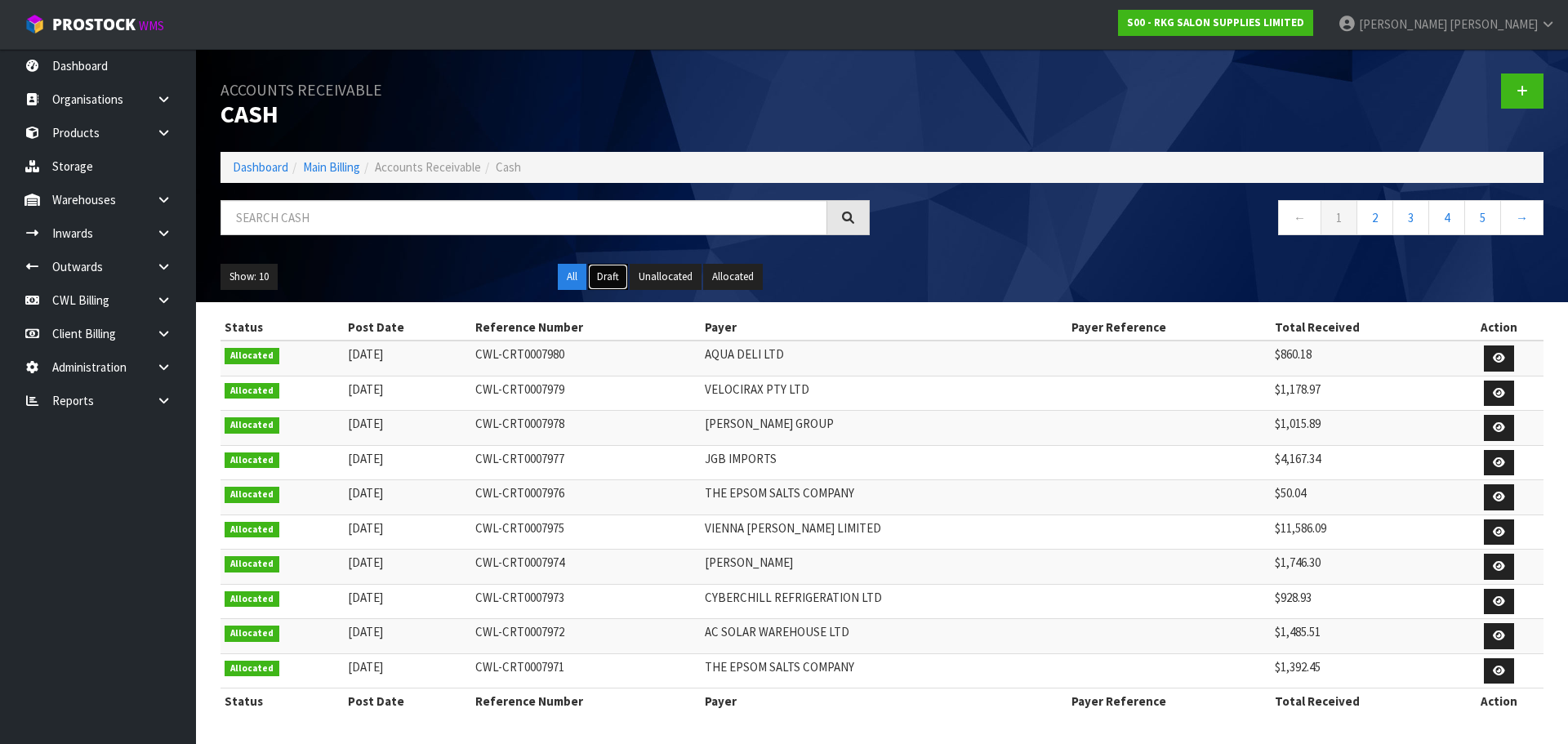
click at [607, 269] on button "Draft" at bounding box center [607, 277] width 40 height 26
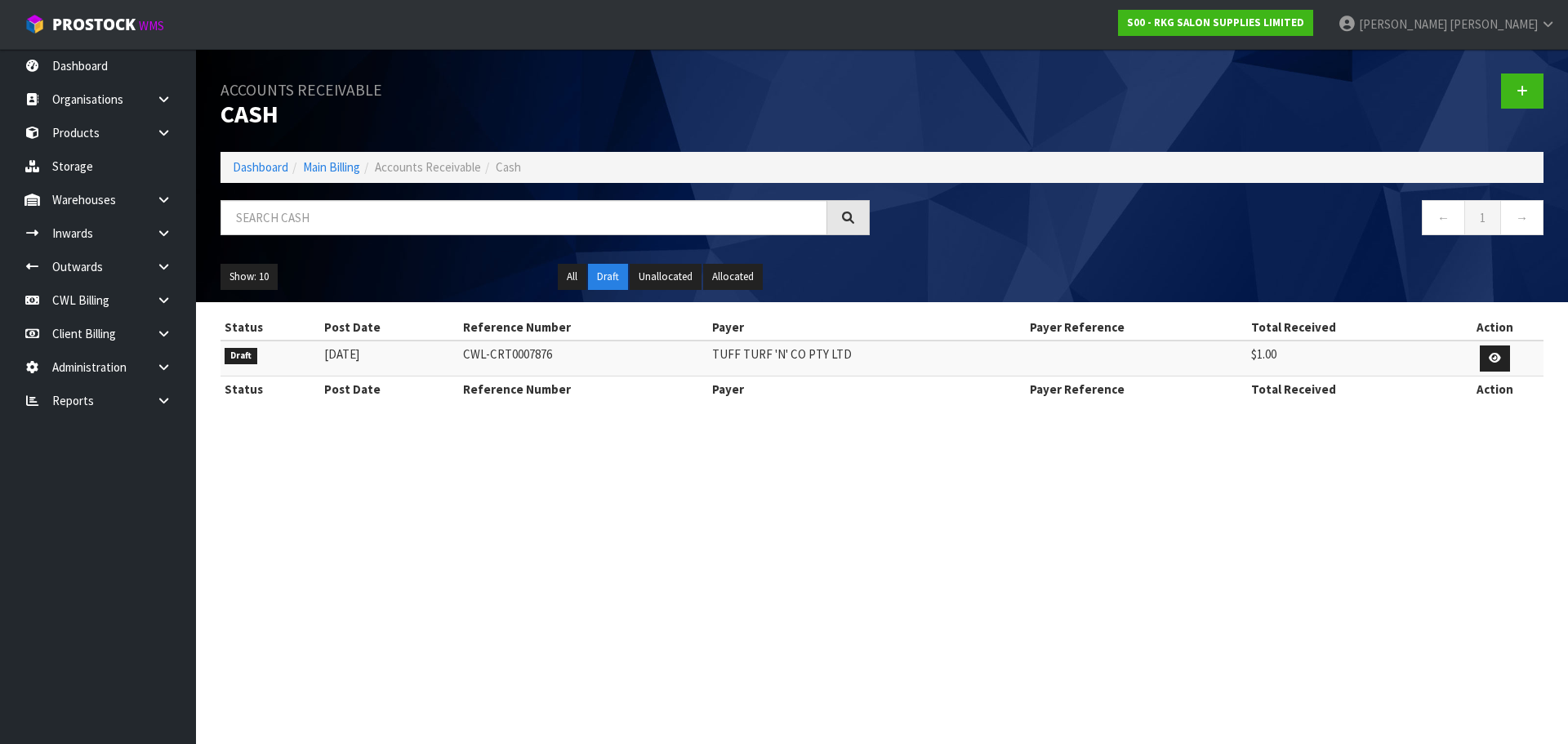
click at [652, 578] on section "Accounts Receivable Cash Dashboard Main Billing Accounts Receivable Cash ← 1 → …" at bounding box center [784, 372] width 1568 height 744
click at [168, 400] on icon at bounding box center [164, 400] width 16 height 12
click at [144, 469] on link "CWL" at bounding box center [98, 468] width 196 height 33
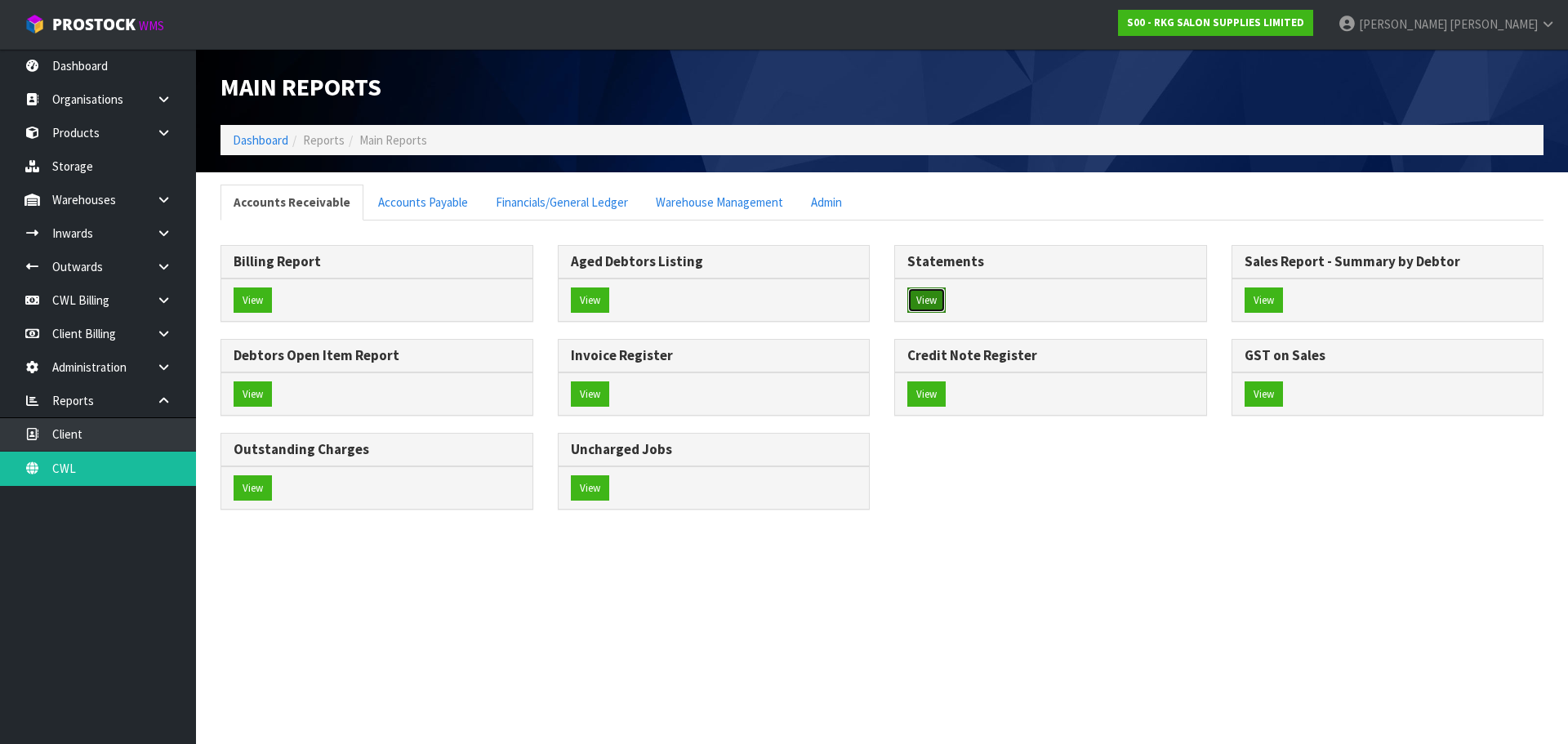
click at [922, 301] on button "View" at bounding box center [927, 300] width 39 height 26
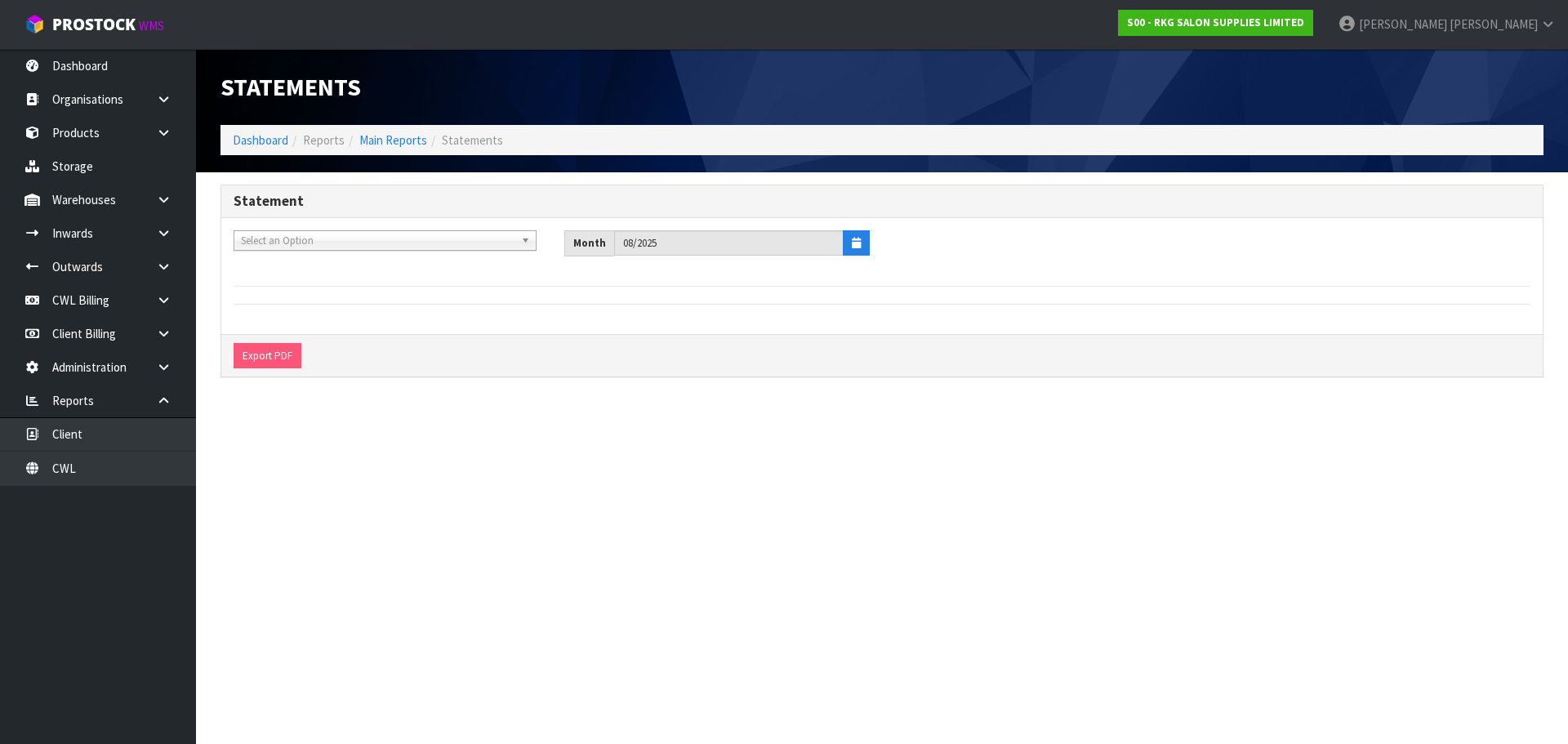
click at [339, 237] on span "Select an Option" at bounding box center [377, 240] width 273 height 19
type input "cyb"
click at [316, 285] on li "C02 - CYB ERCHILL REFRIGERATION LTD" at bounding box center [385, 287] width 294 height 20
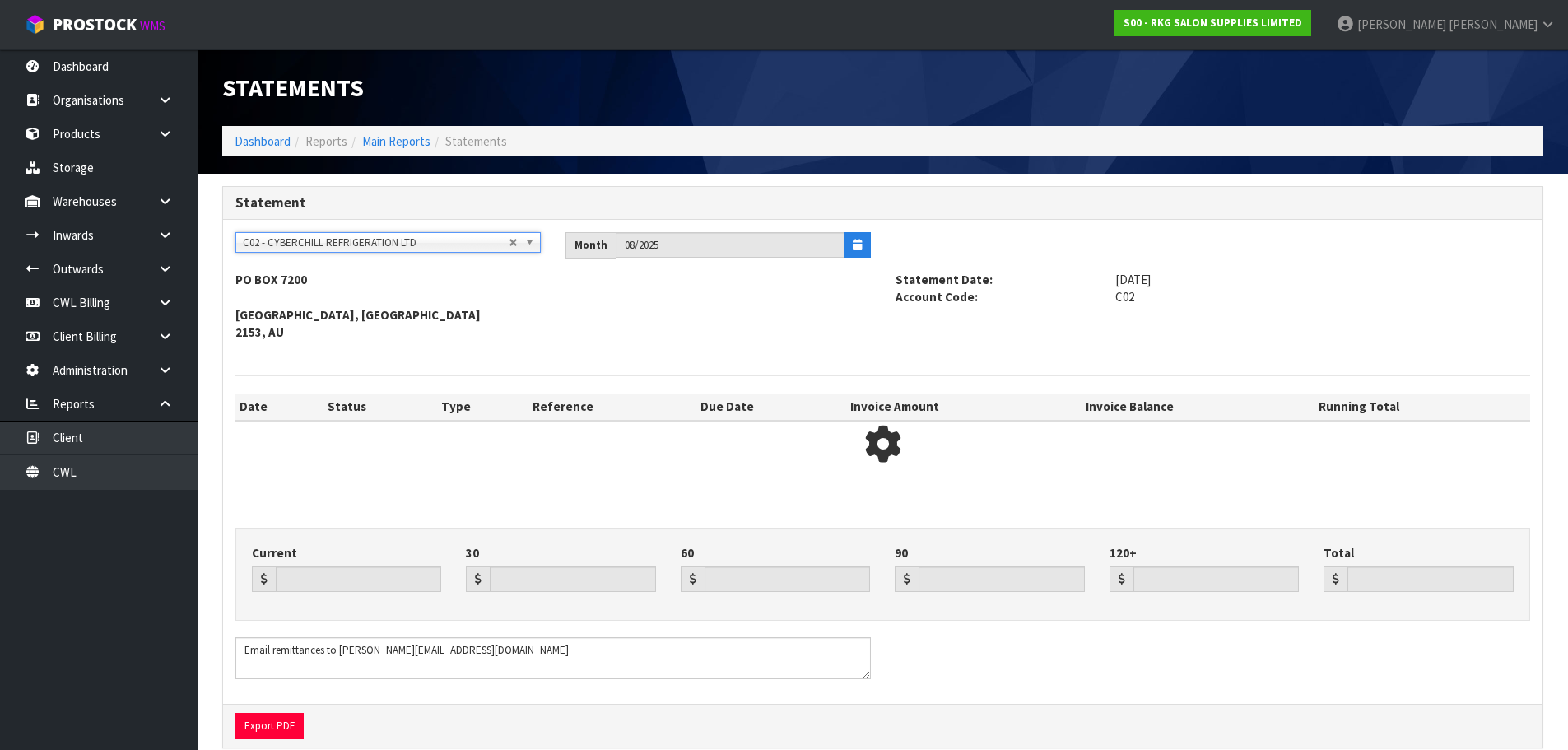
type input "0.00"
type input "975.28"
type input "0.00"
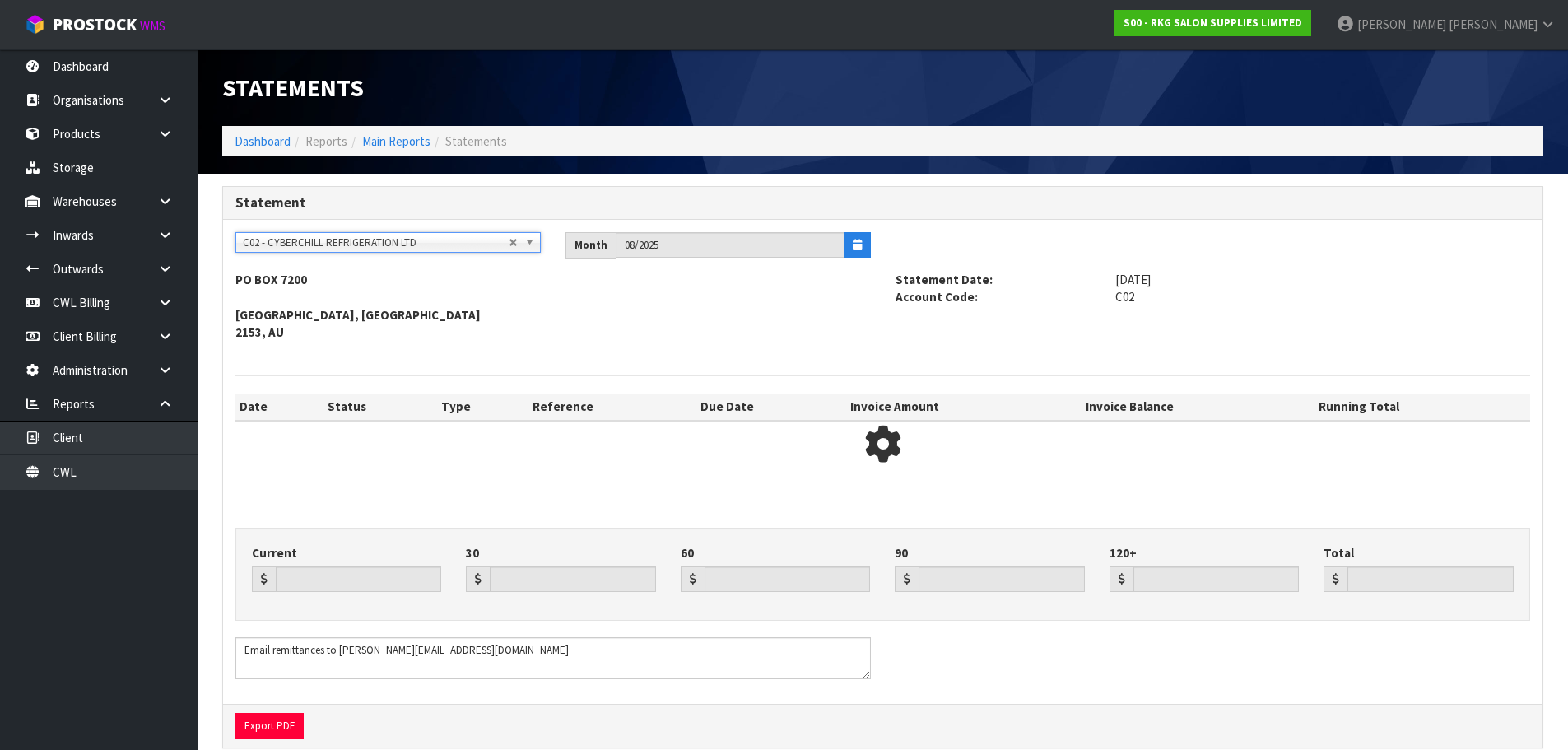
type input "975.28"
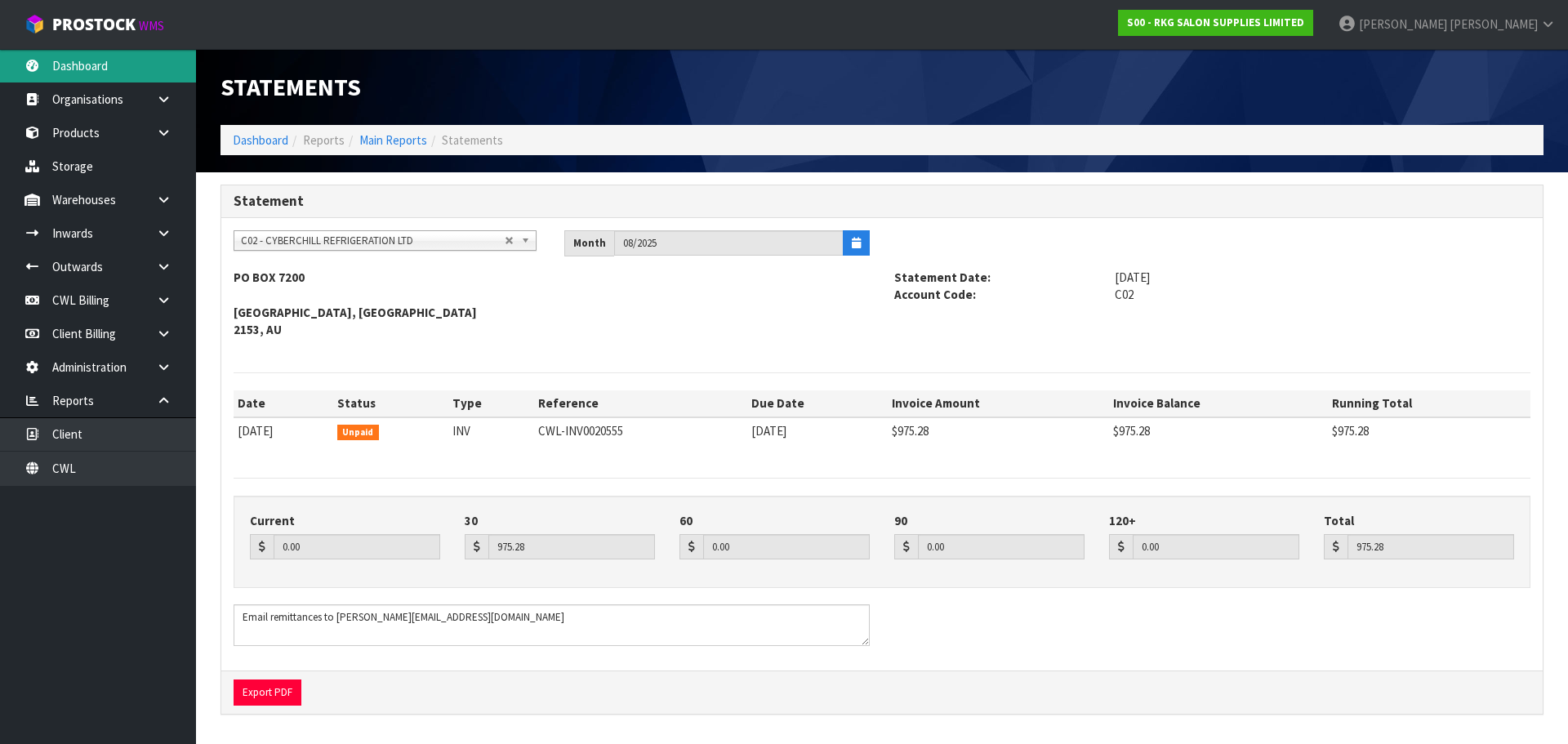
click at [75, 68] on link "Dashboard" at bounding box center [98, 65] width 196 height 33
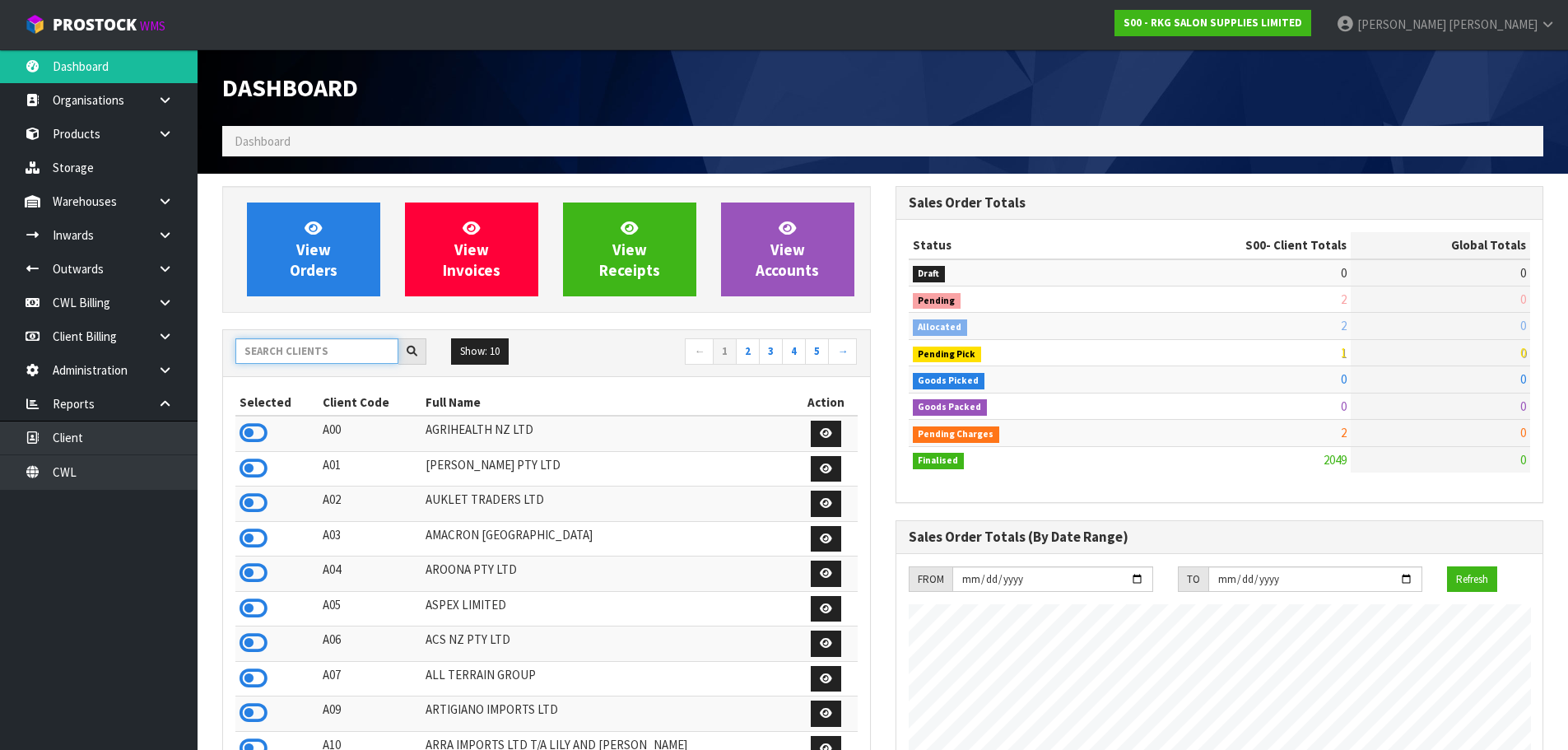
scroll to position [1247, 672]
click at [277, 355] on input "text" at bounding box center [317, 351] width 163 height 26
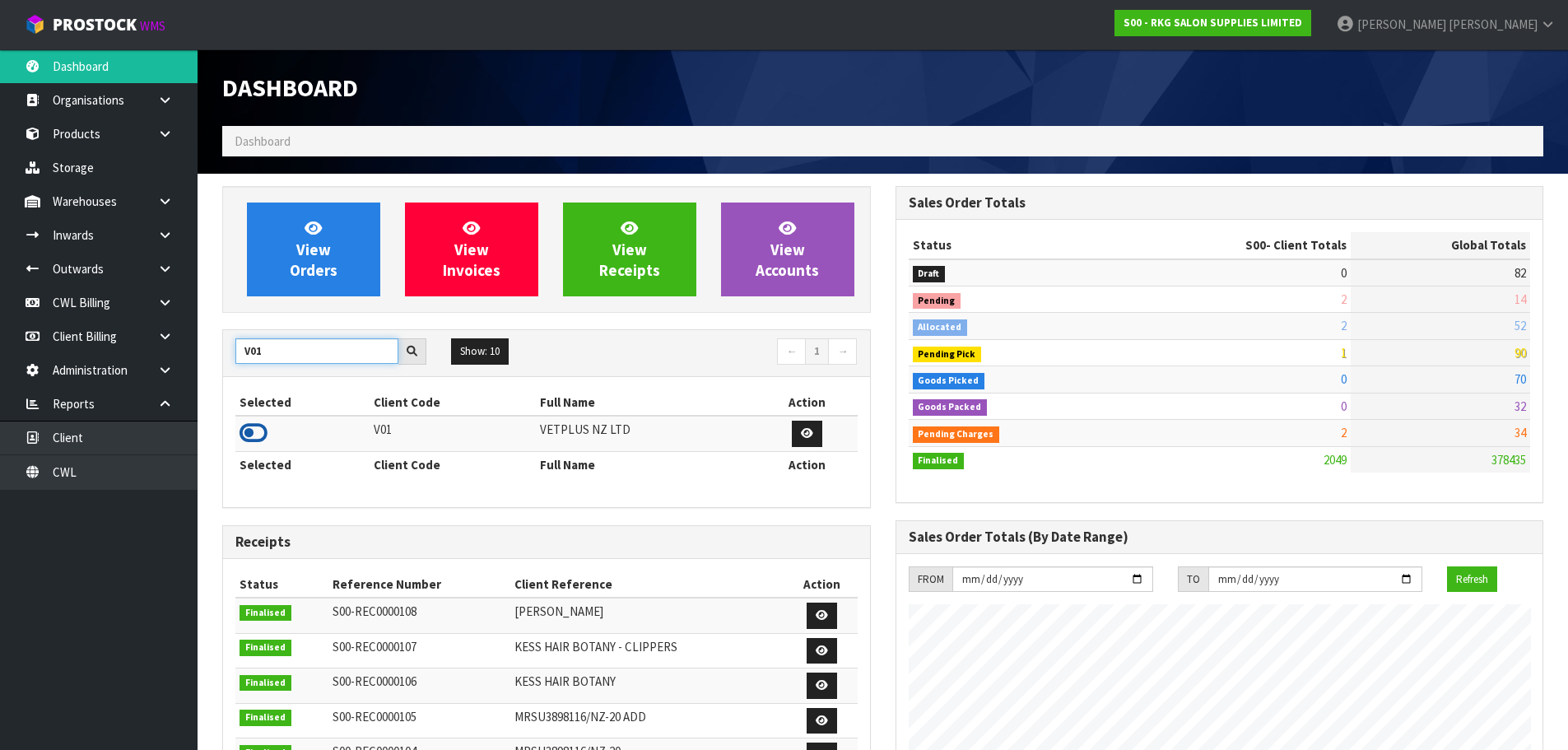
type input "V01"
click at [248, 433] on icon at bounding box center [253, 433] width 28 height 25
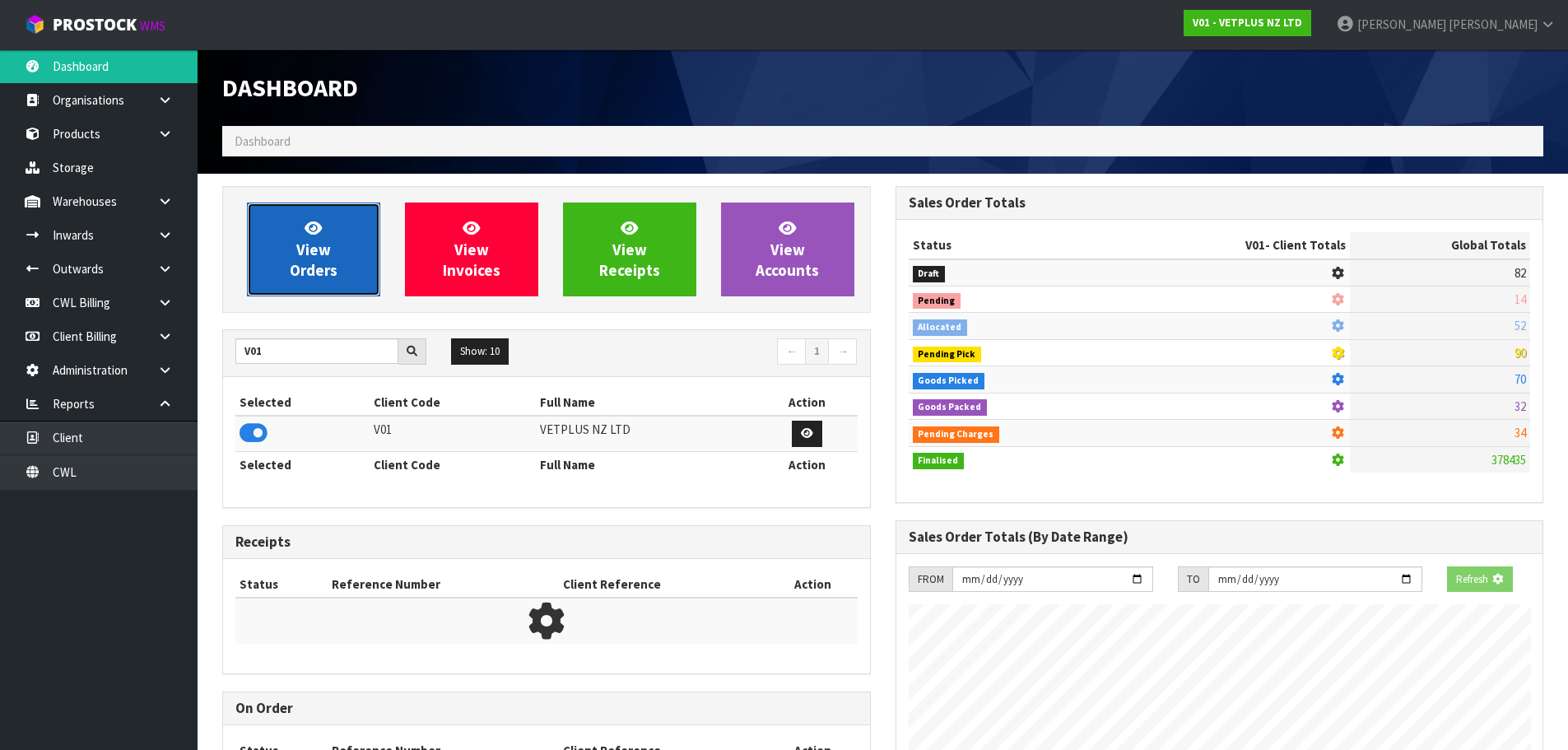
click at [333, 253] on link "View Orders" at bounding box center [313, 248] width 134 height 94
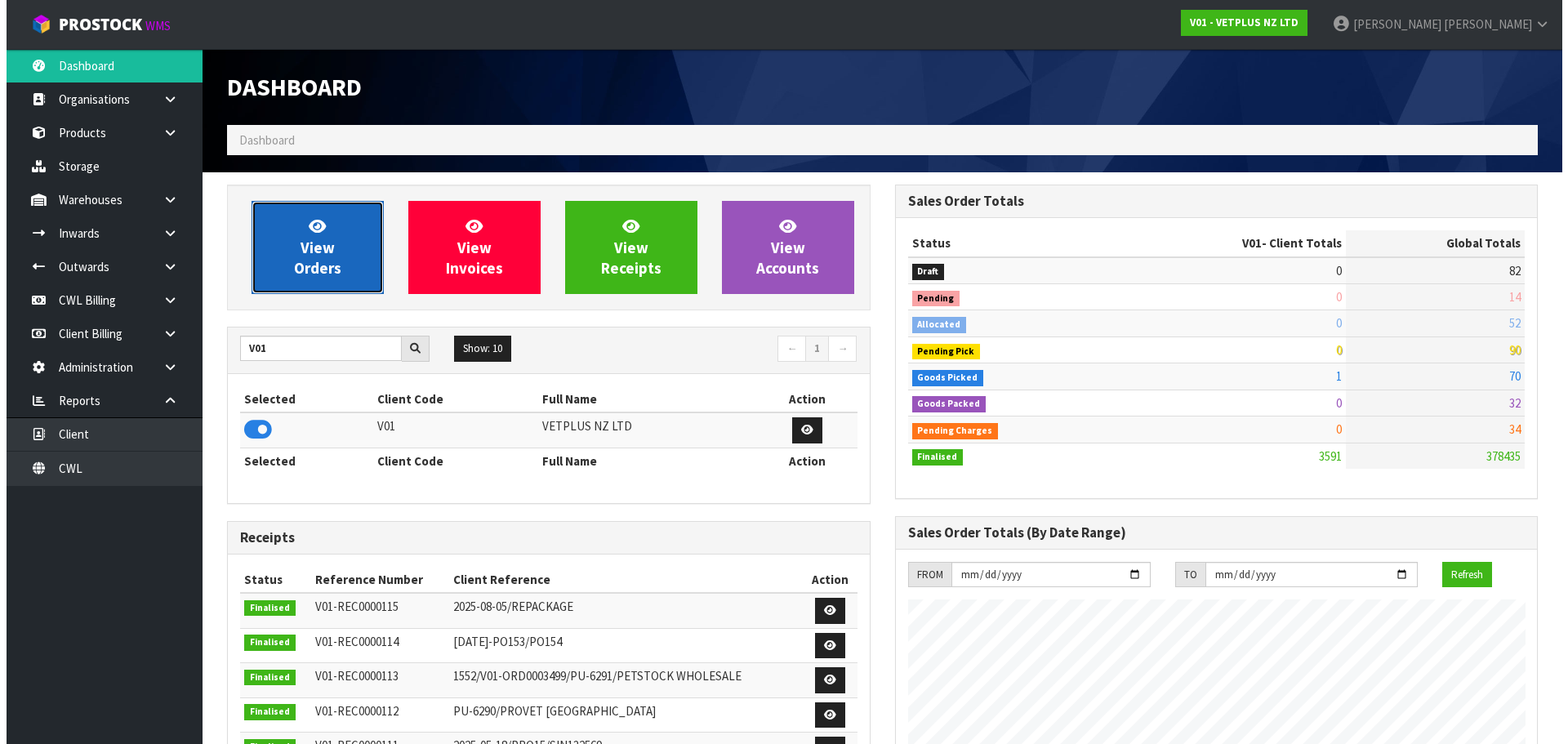
scroll to position [1131, 667]
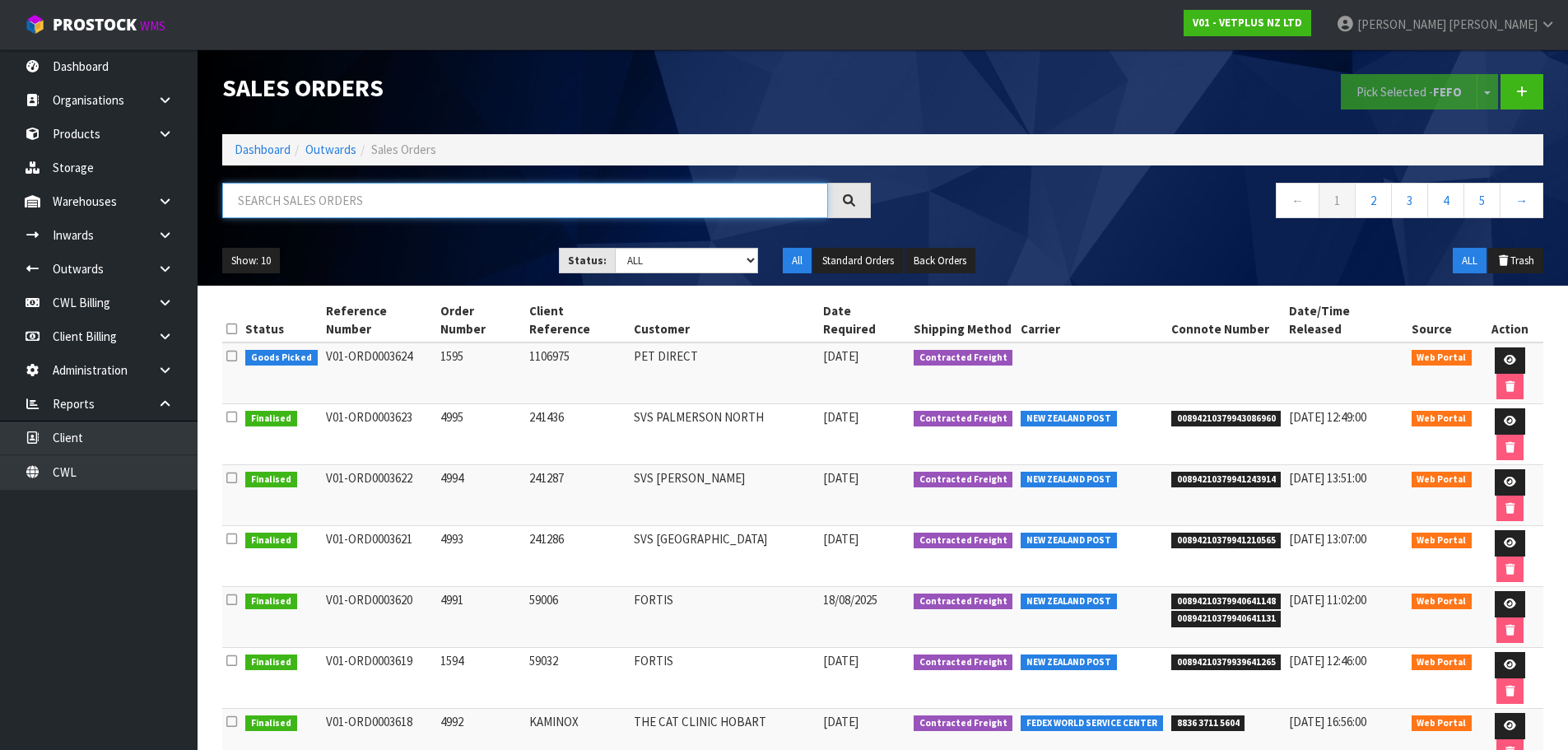
click at [363, 202] on input "text" at bounding box center [525, 200] width 606 height 35
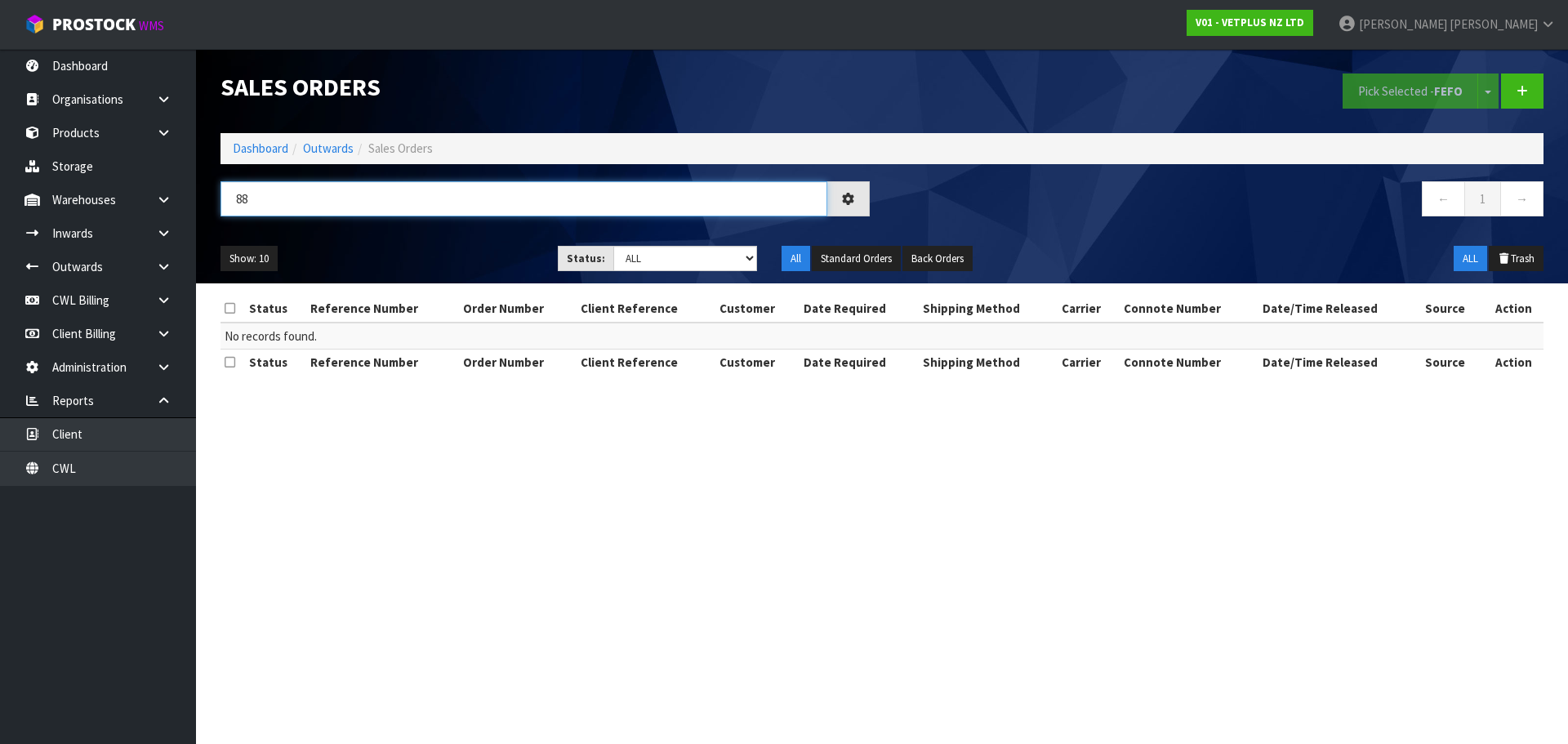
type input "8"
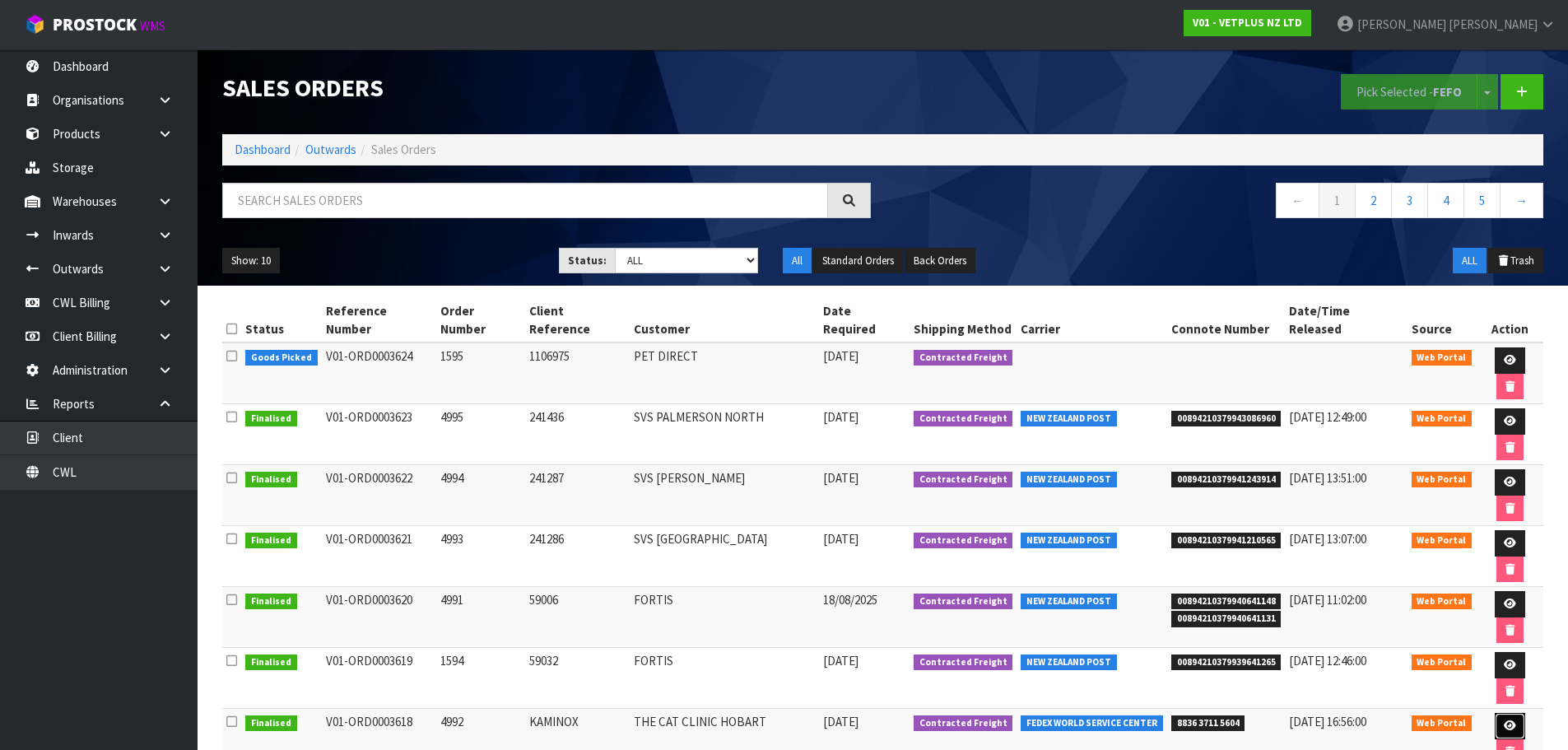
click at [1504, 720] on icon at bounding box center [1510, 726] width 12 height 11
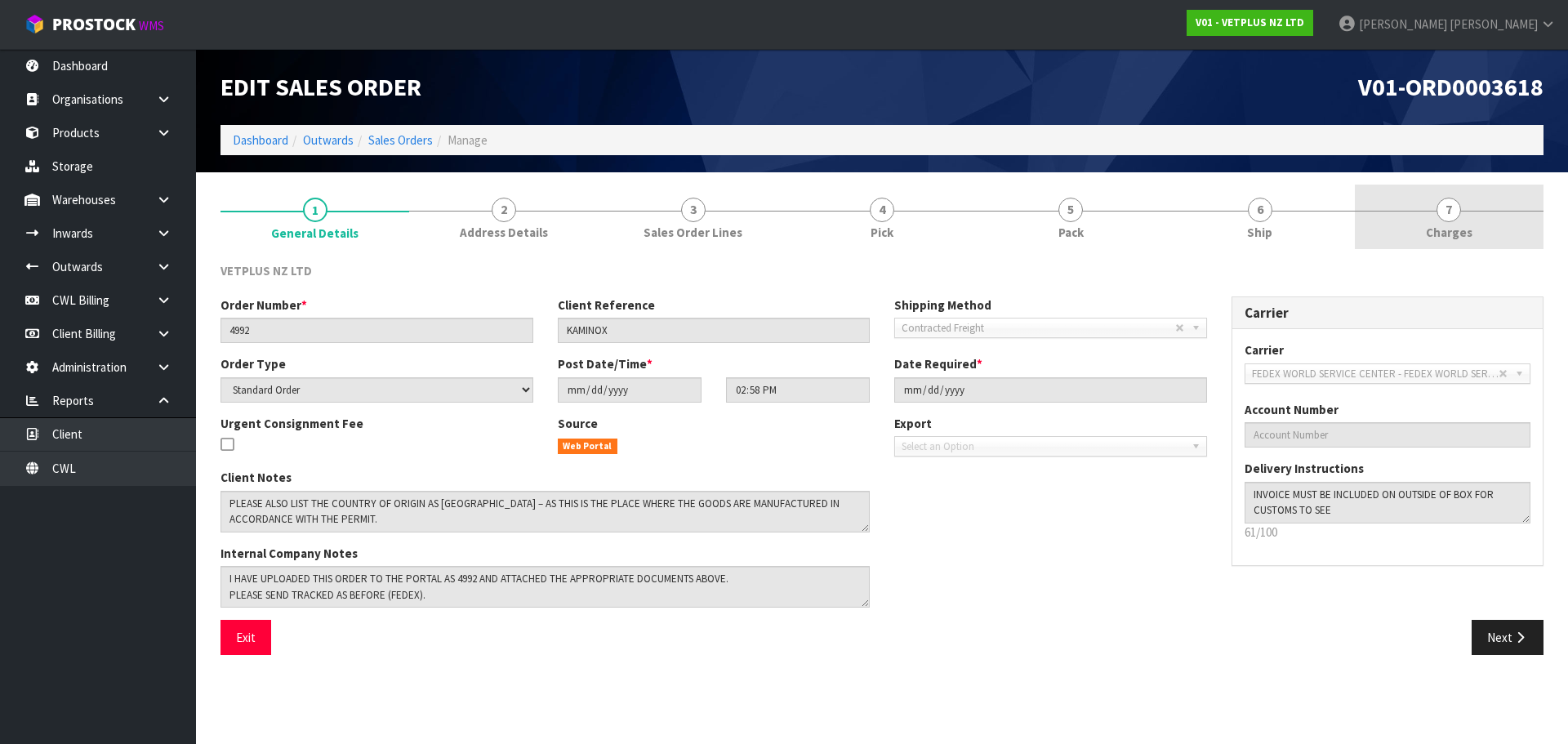
click at [1453, 211] on span "7" at bounding box center [1448, 210] width 25 height 25
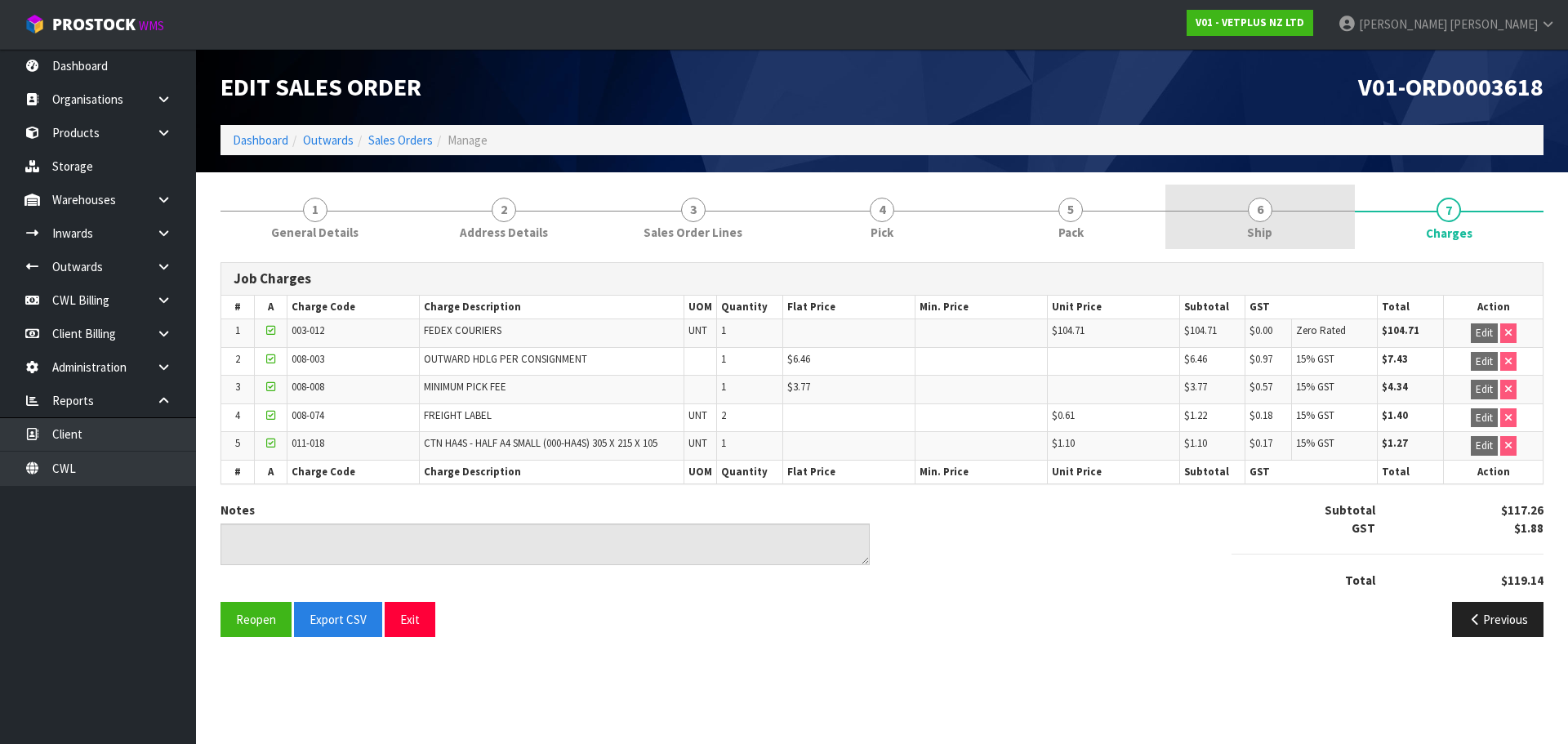
drag, startPoint x: 1263, startPoint y: 208, endPoint x: 1267, endPoint y: 218, distance: 10.8
click at [1263, 209] on span "6" at bounding box center [1260, 210] width 25 height 25
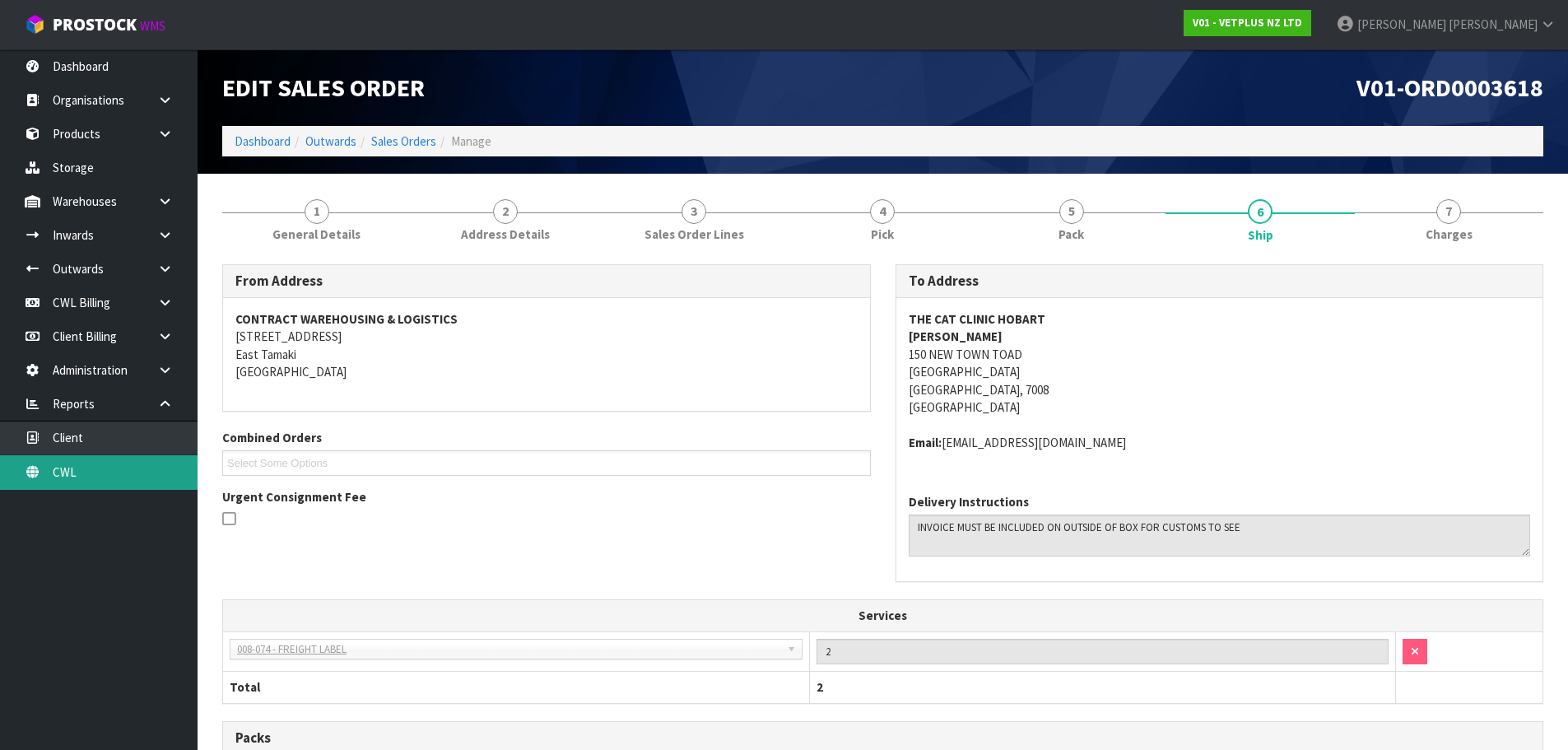
click at [141, 470] on link "CWL" at bounding box center [98, 472] width 198 height 33
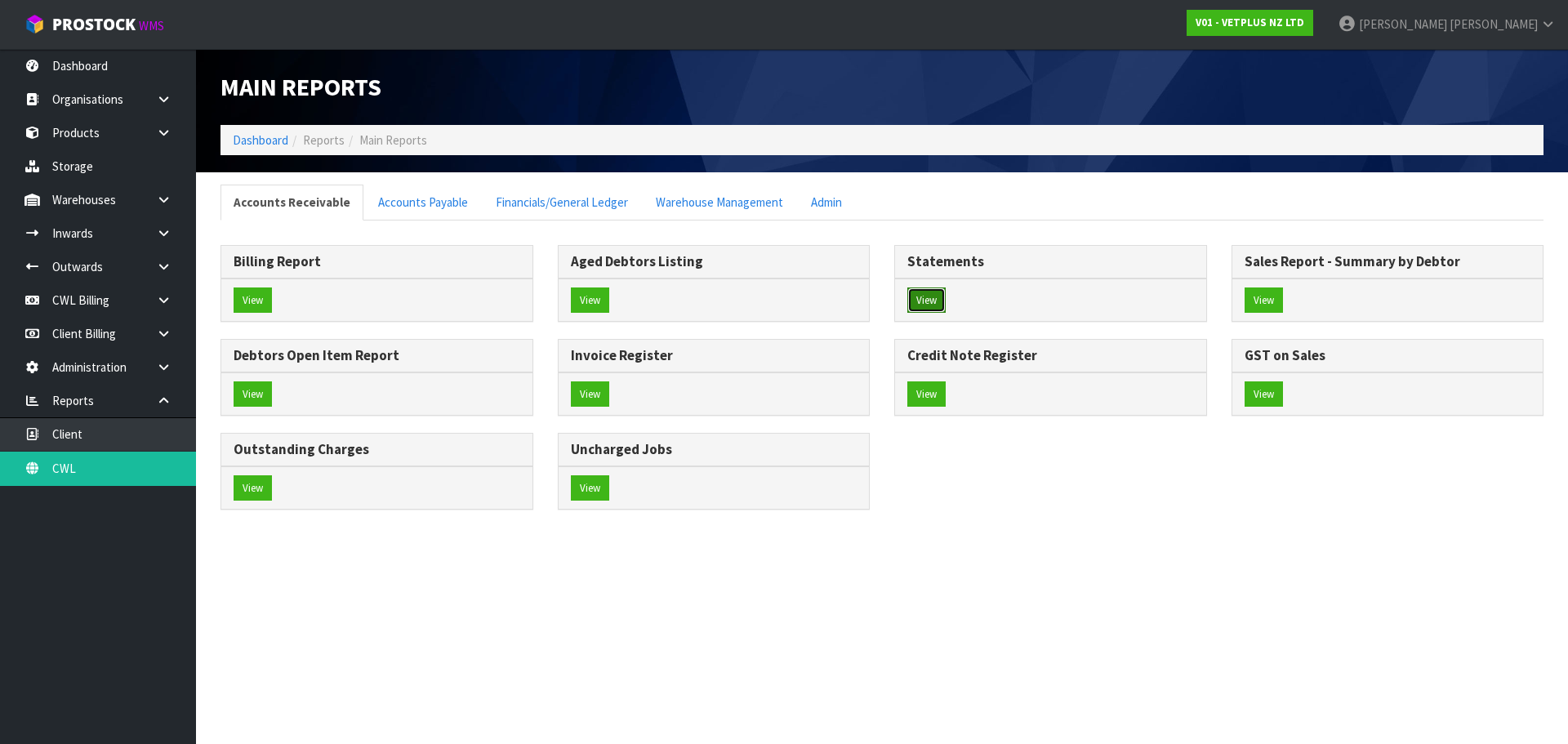
click at [934, 296] on button "View" at bounding box center [927, 300] width 39 height 26
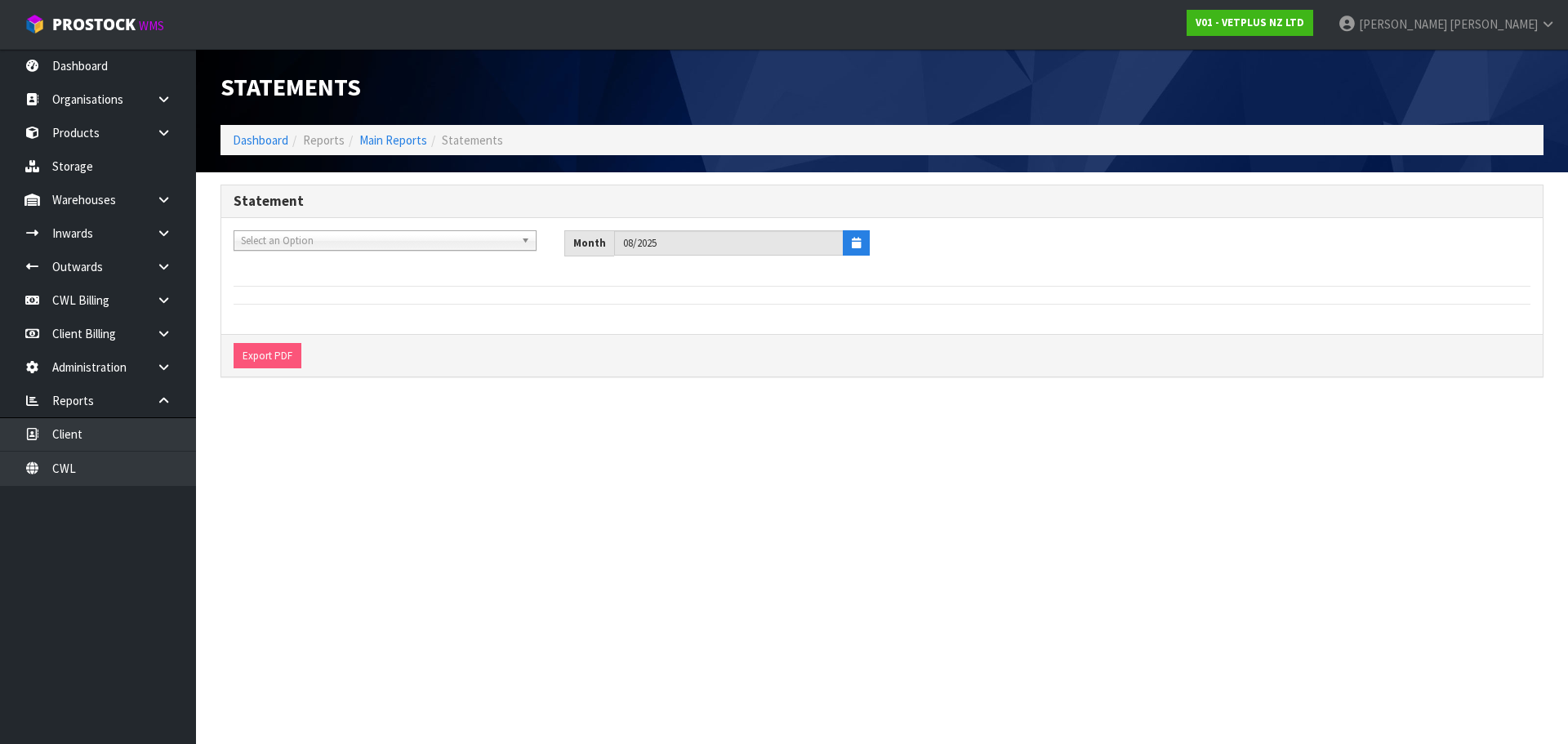
click at [280, 244] on span "Select an Option" at bounding box center [377, 240] width 273 height 19
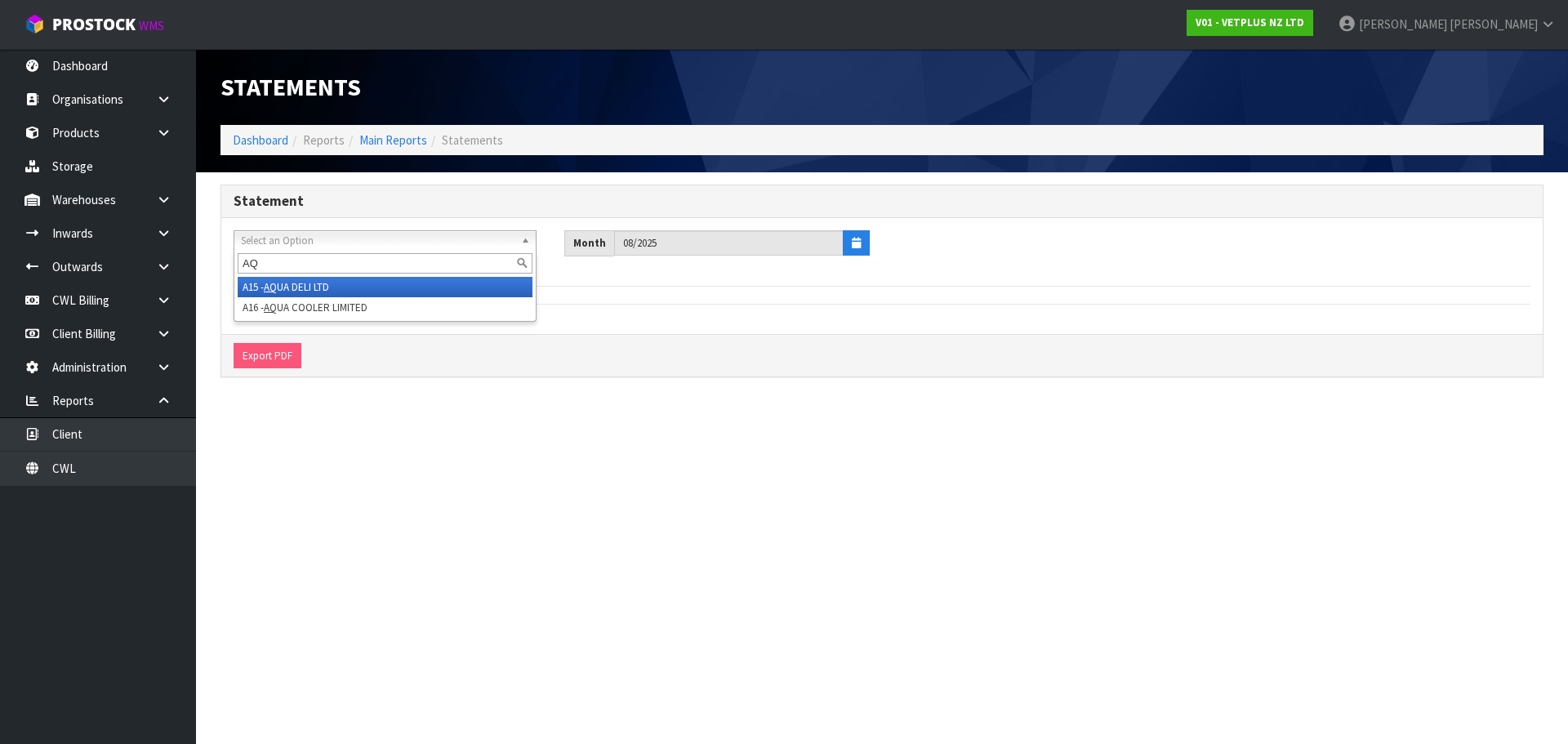
type input "AQ"
click at [309, 283] on li "A15 - AQ UA DELI LTD" at bounding box center [385, 287] width 294 height 20
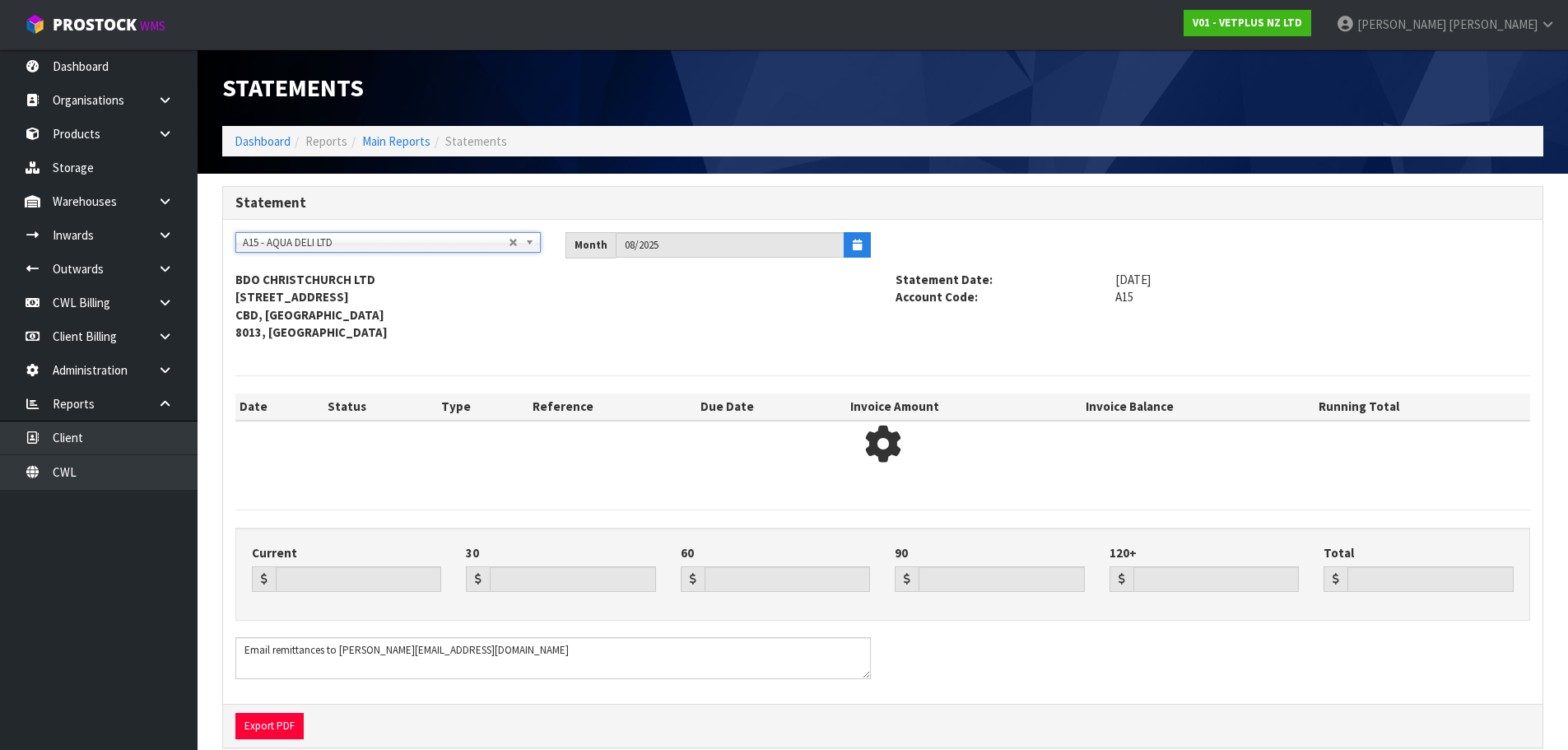
type input "699.68"
type input "0.00"
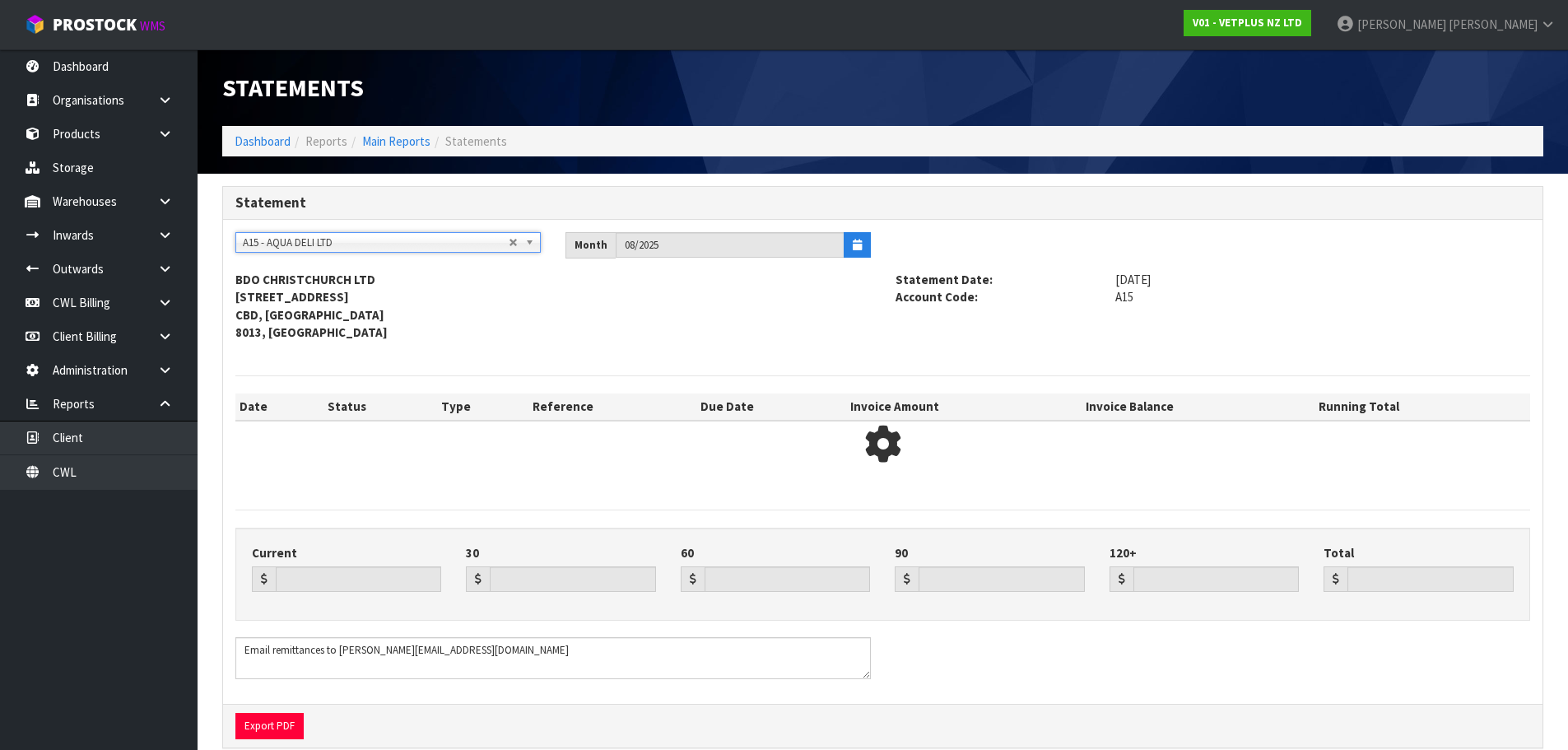
type input "699.68"
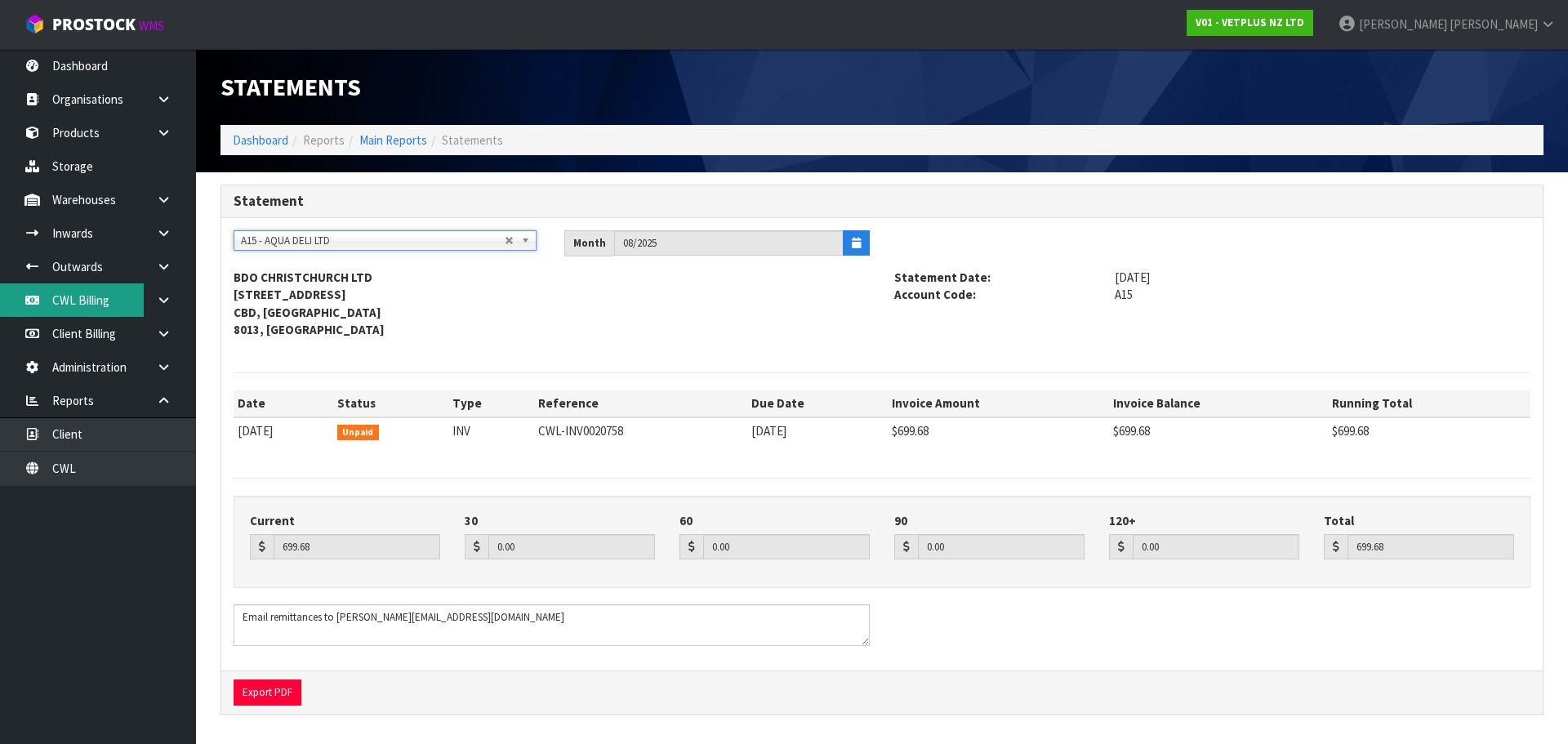
click at [105, 302] on link "CWL Billing" at bounding box center [98, 300] width 196 height 33
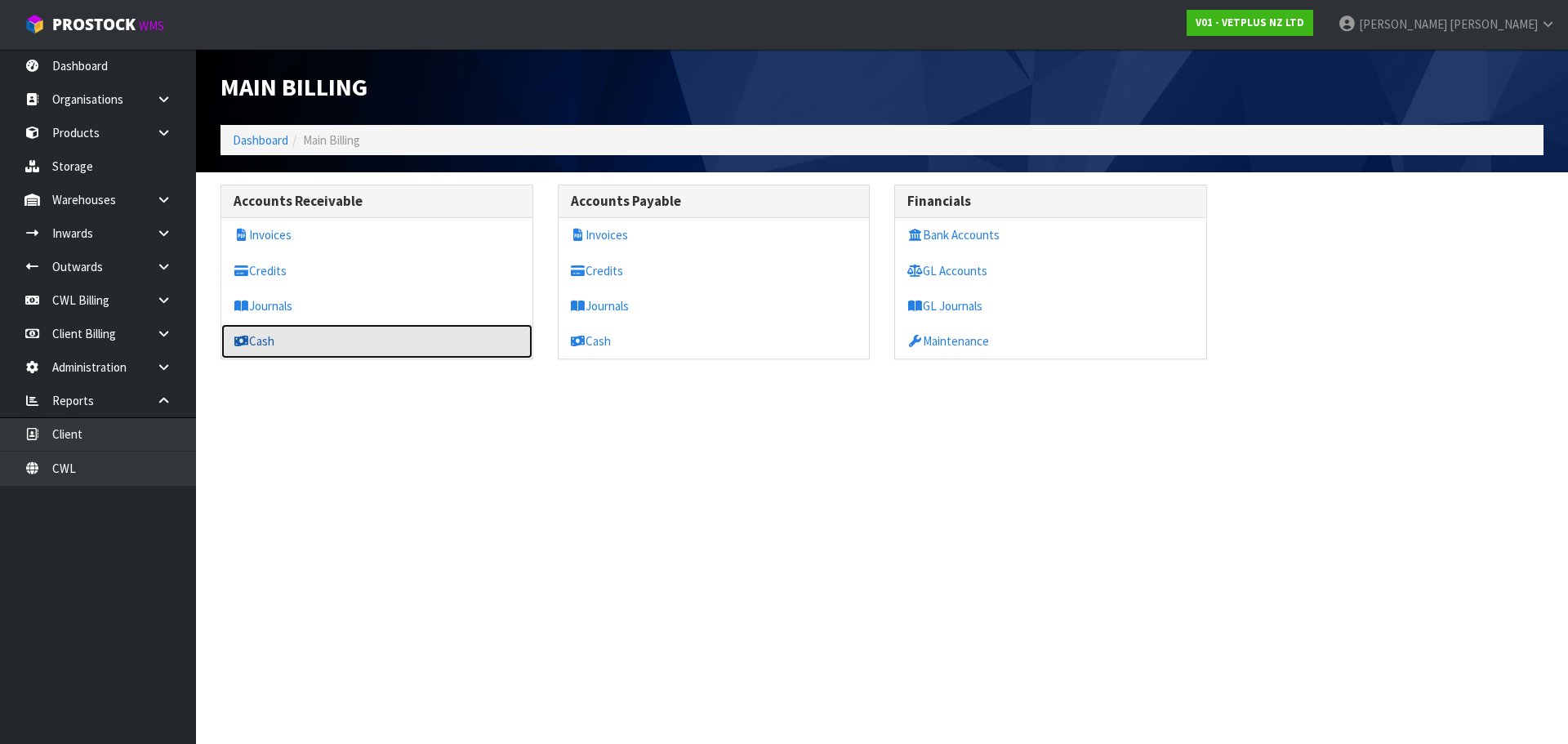
click at [268, 344] on link "Cash" at bounding box center [377, 340] width 311 height 33
